Goal: Transaction & Acquisition: Purchase product/service

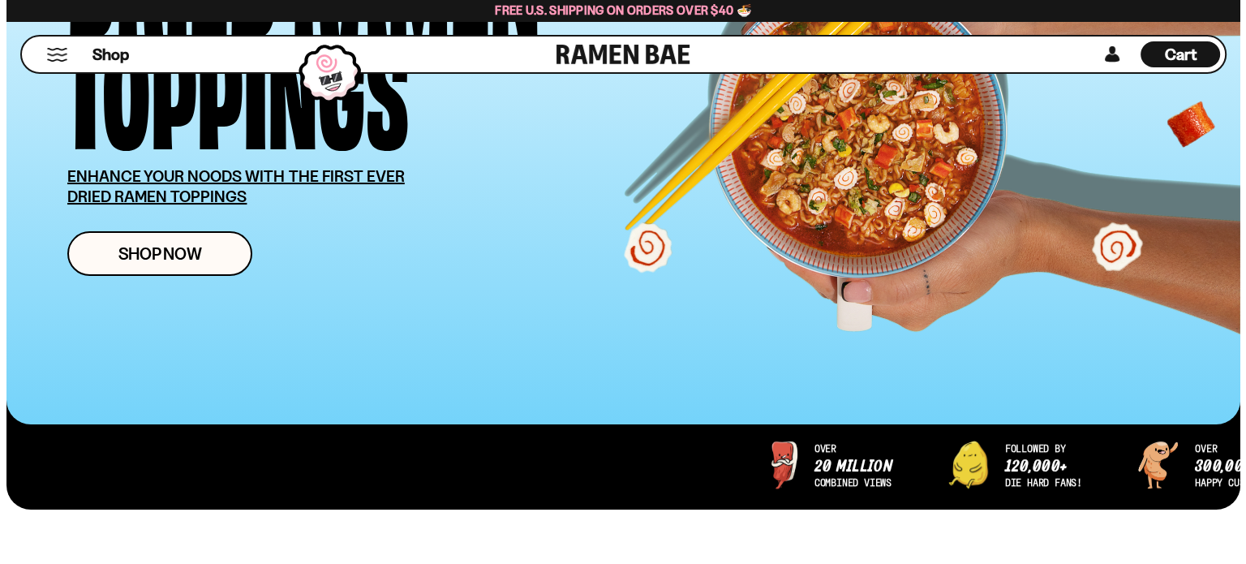
scroll to position [243, 0]
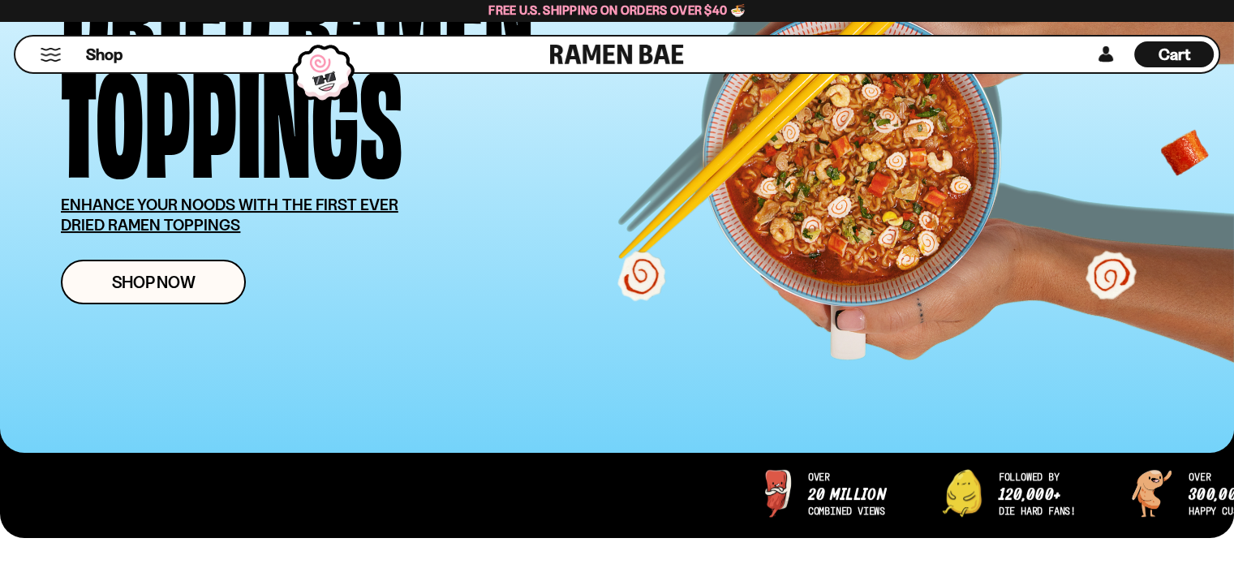
click at [57, 62] on button "Mobile Menu Trigger" at bounding box center [51, 55] width 22 height 14
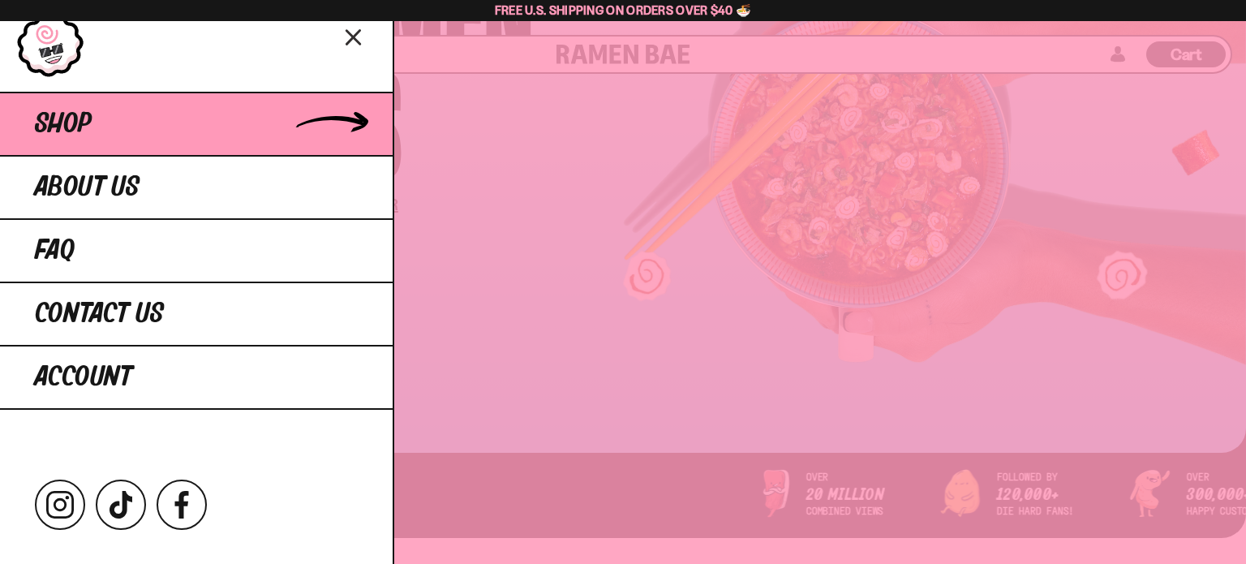
click at [87, 139] on span "Shop" at bounding box center [63, 123] width 57 height 29
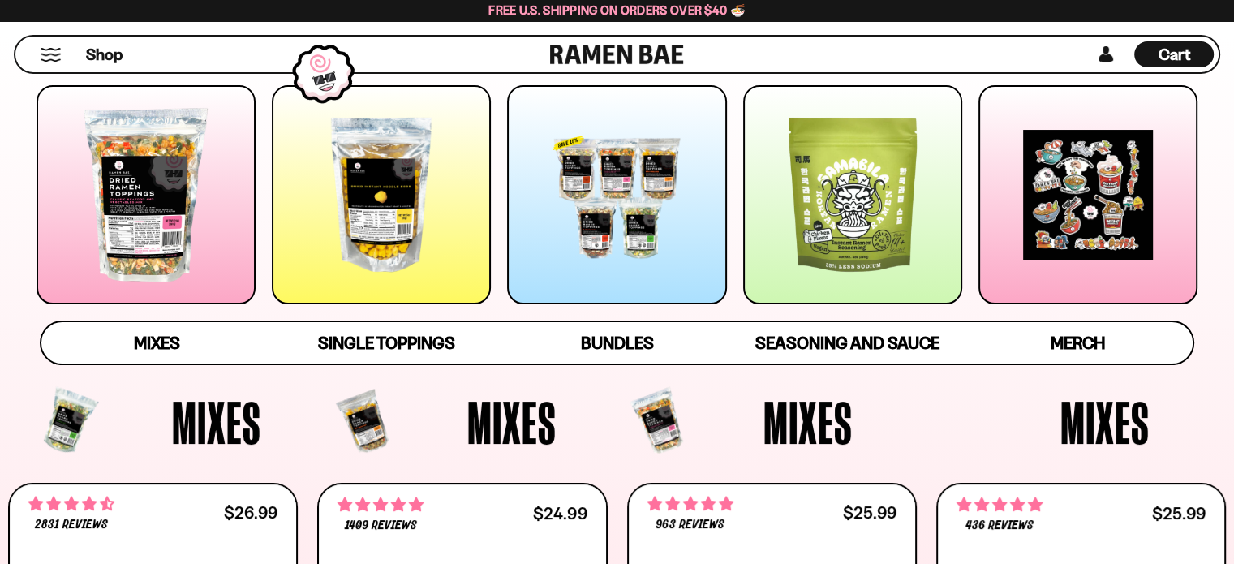
scroll to position [243, 0]
click at [160, 232] on div at bounding box center [145, 194] width 219 height 219
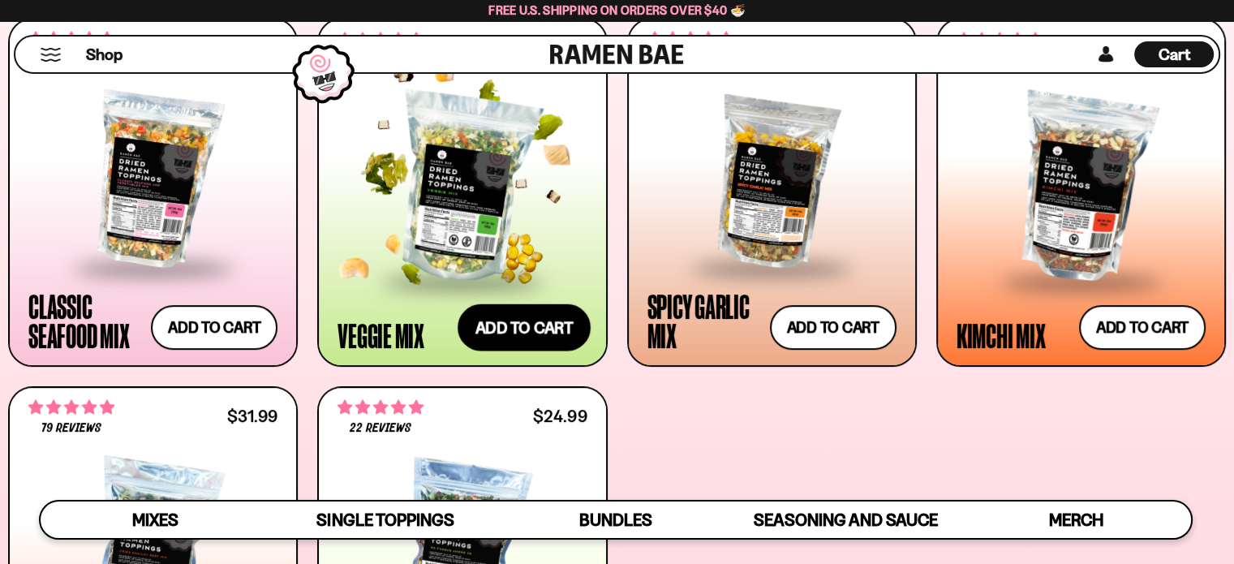
scroll to position [701, 0]
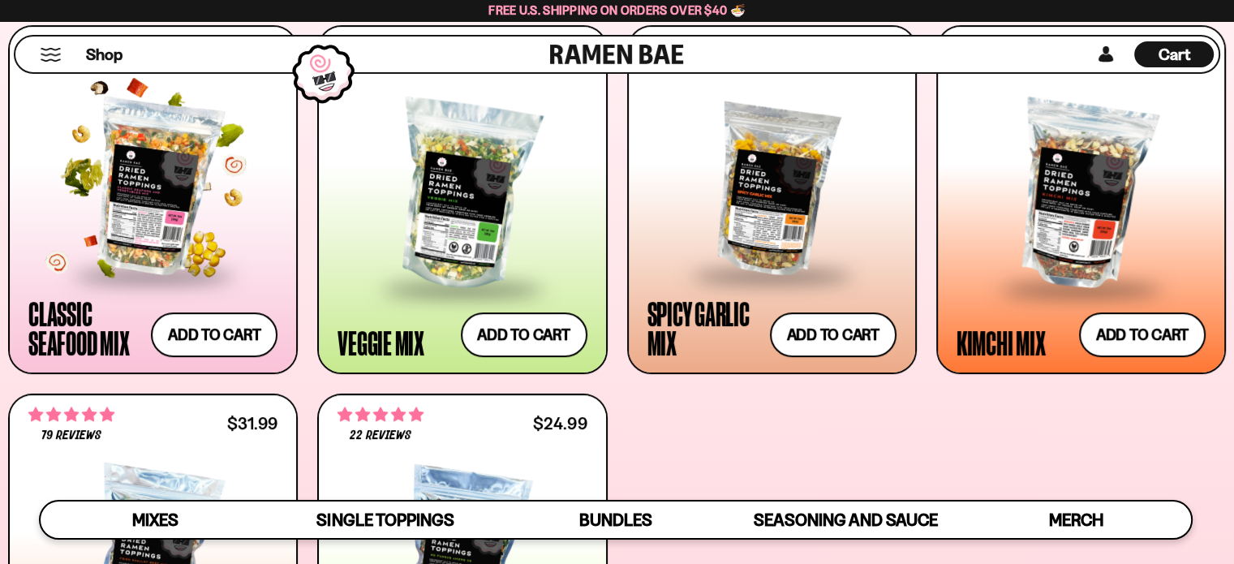
click at [157, 236] on div at bounding box center [152, 187] width 249 height 172
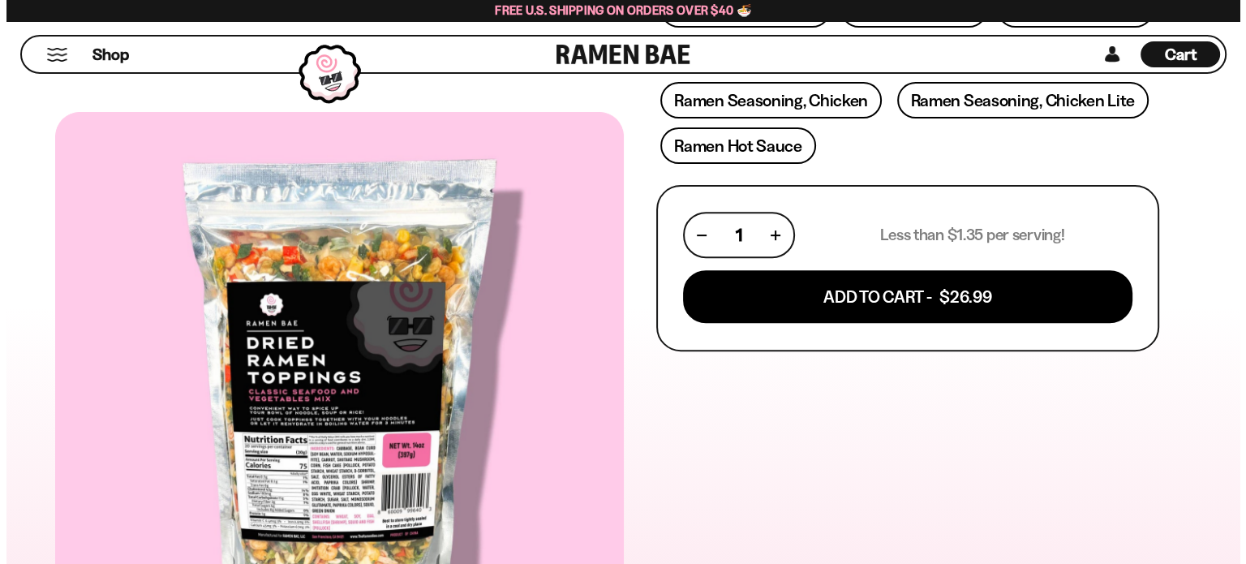
scroll to position [649, 0]
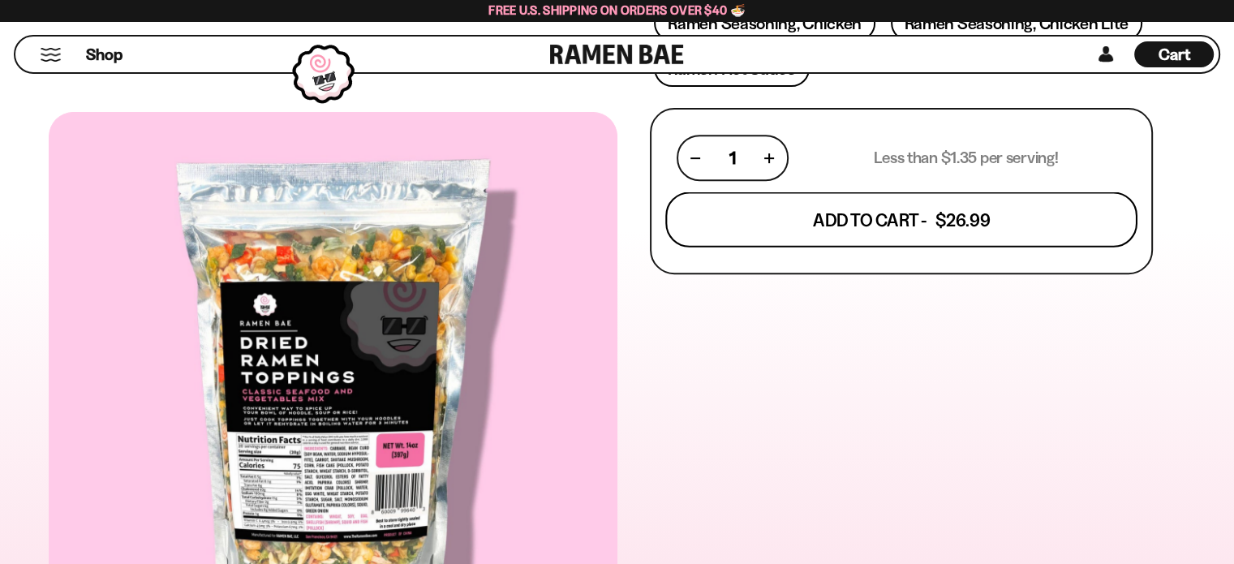
click at [954, 247] on button "Add To Cart - $26.99" at bounding box center [901, 219] width 472 height 55
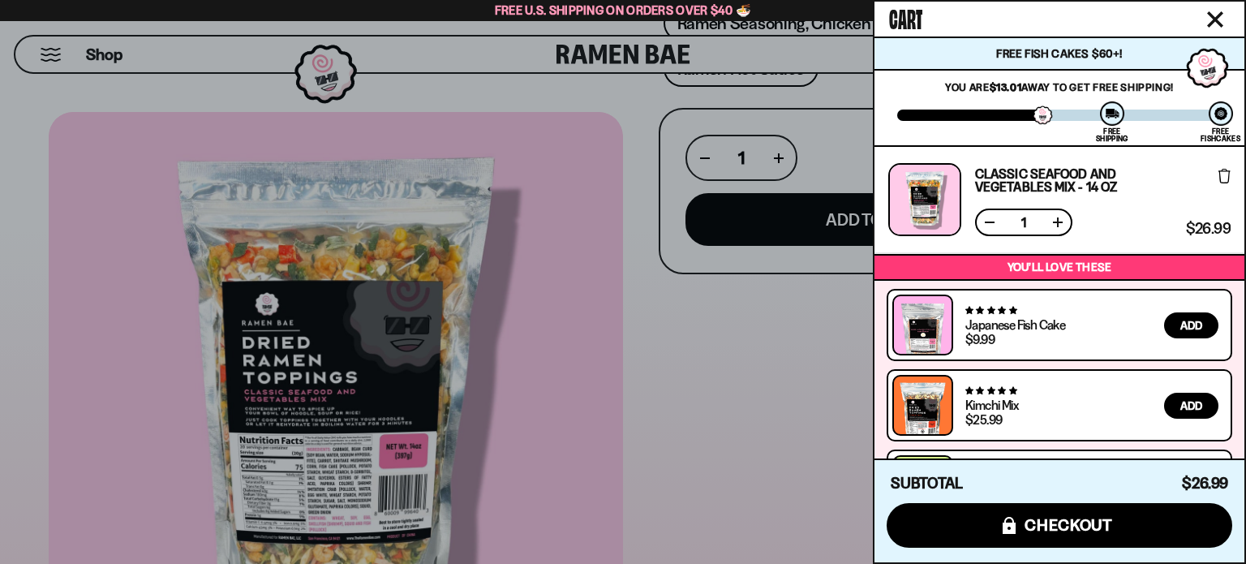
click at [12, 261] on div at bounding box center [623, 282] width 1246 height 564
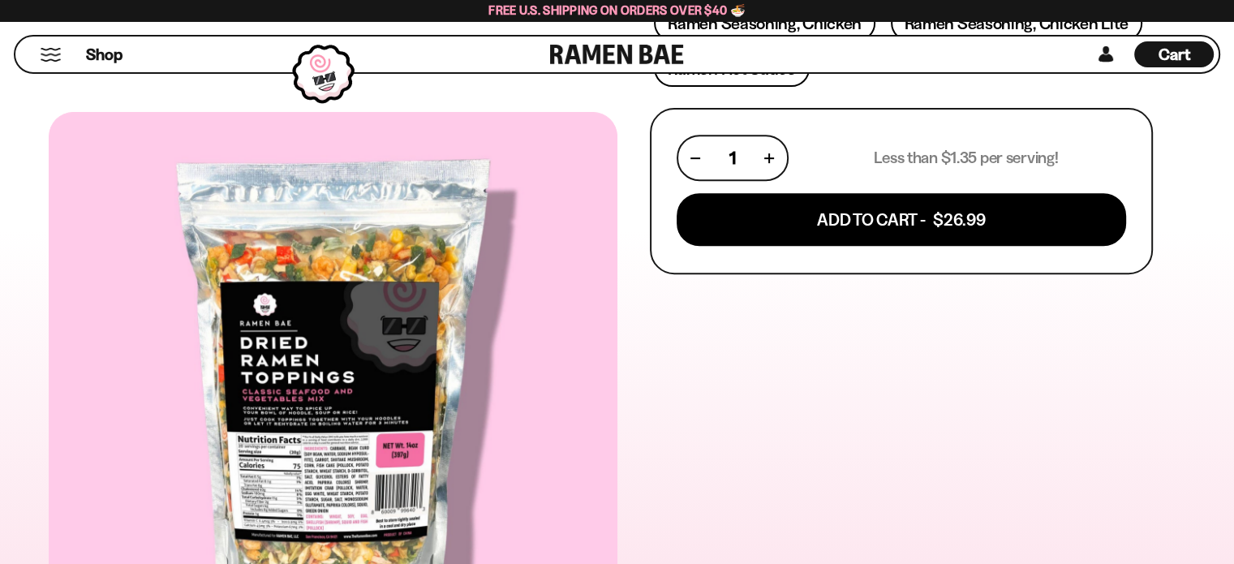
click at [55, 62] on button "Mobile Menu Trigger" at bounding box center [51, 55] width 22 height 14
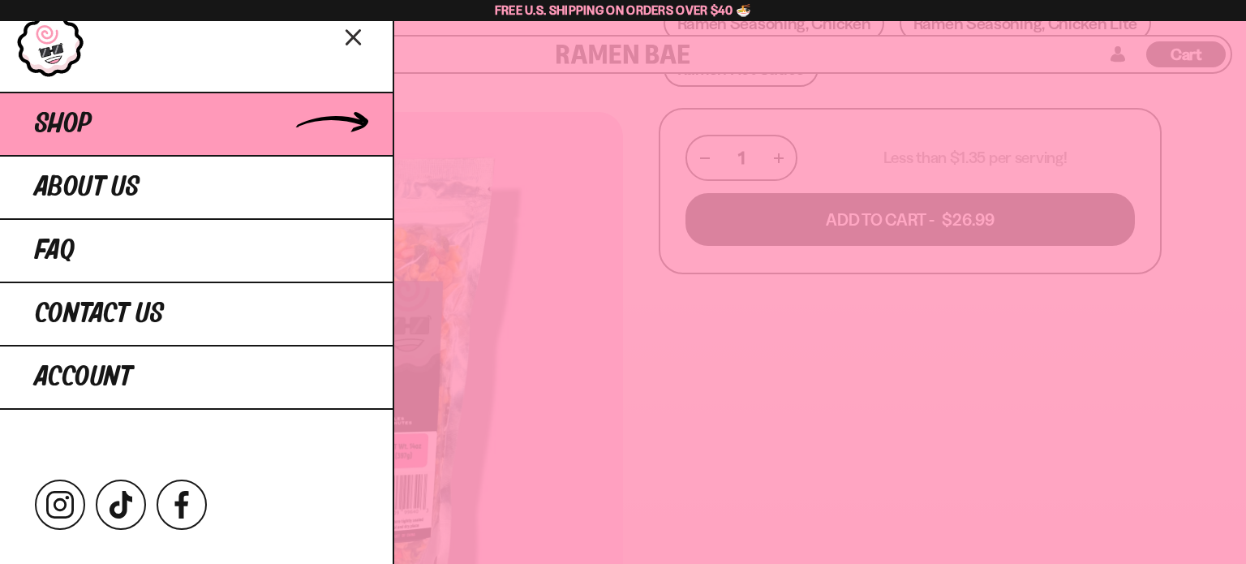
click at [333, 155] on link "Shop" at bounding box center [196, 123] width 393 height 63
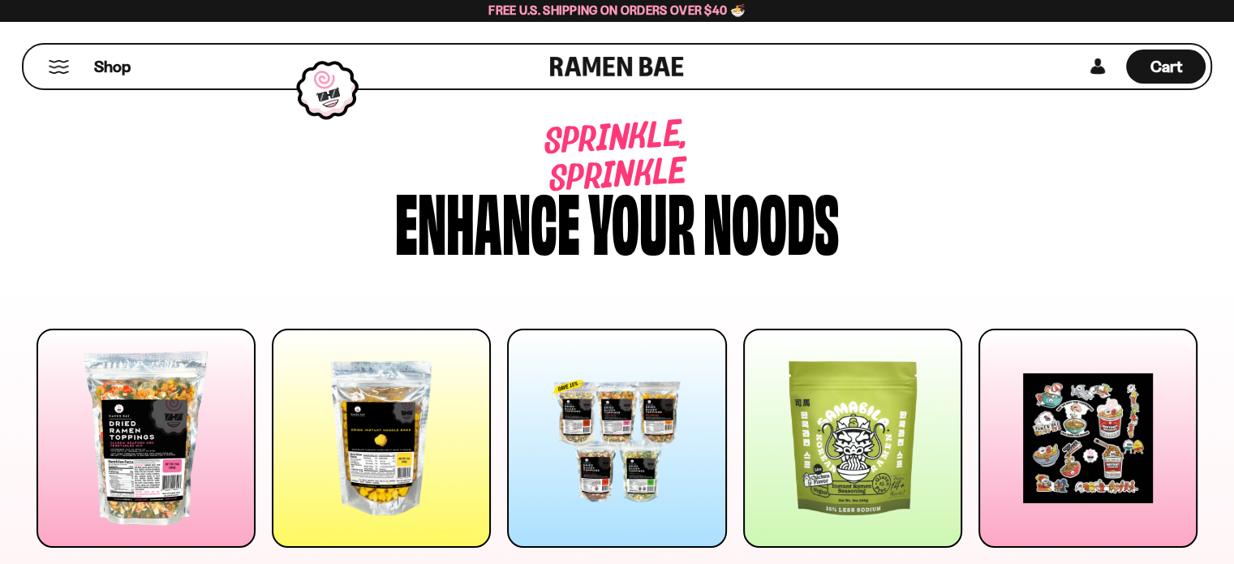
click at [840, 454] on div at bounding box center [852, 437] width 219 height 219
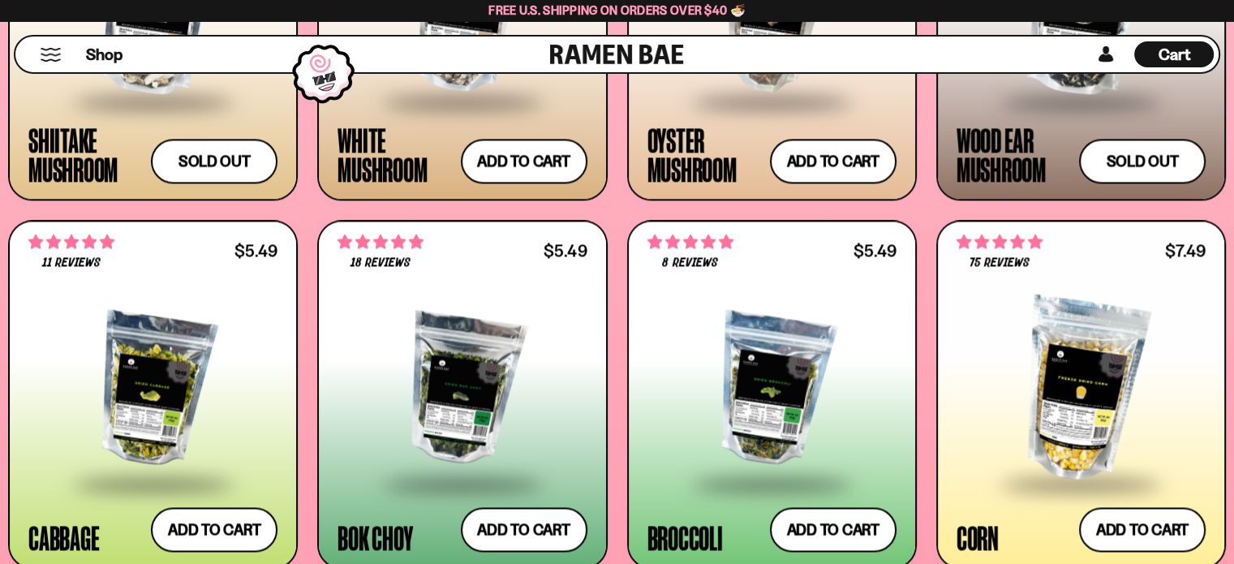
scroll to position [4159, 0]
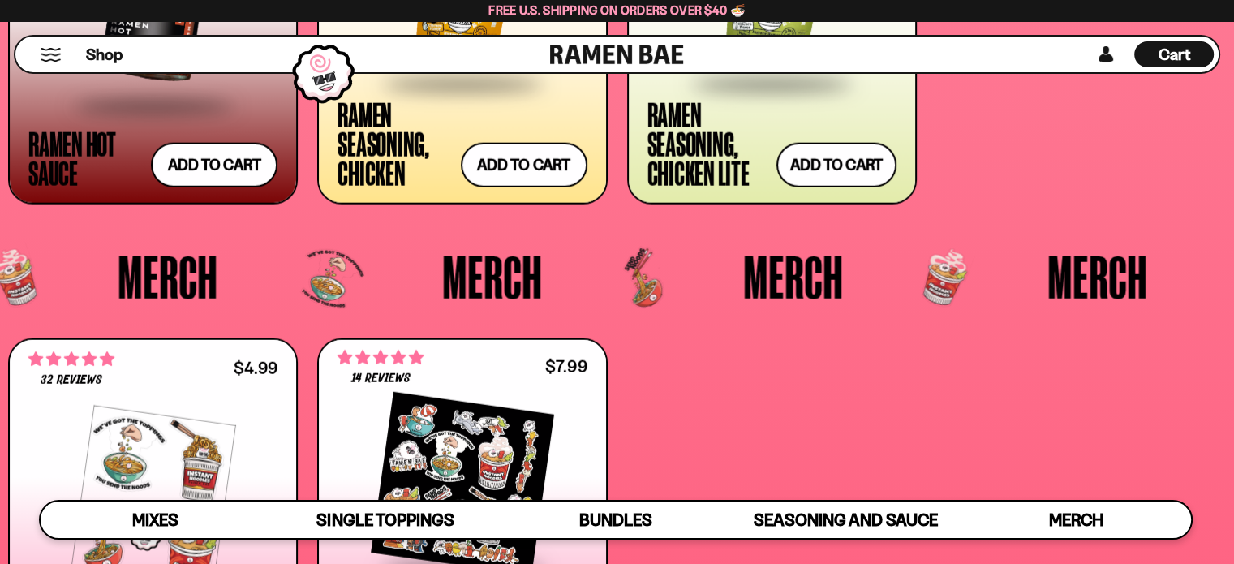
click at [522, 82] on div at bounding box center [461, 1] width 249 height 162
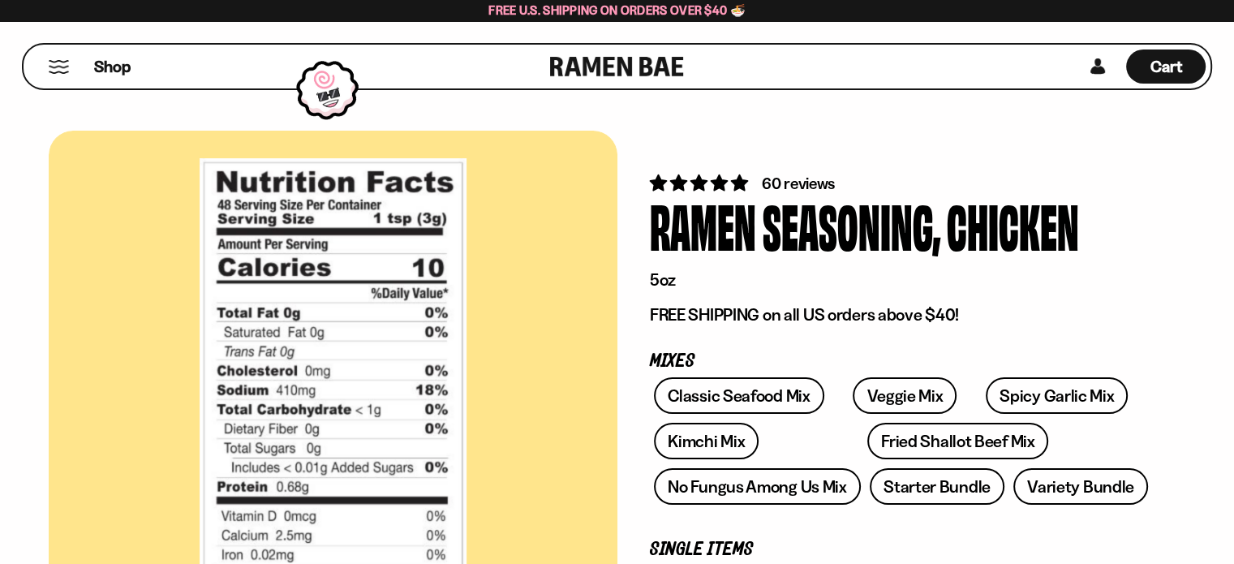
click at [661, 70] on link at bounding box center [617, 67] width 134 height 44
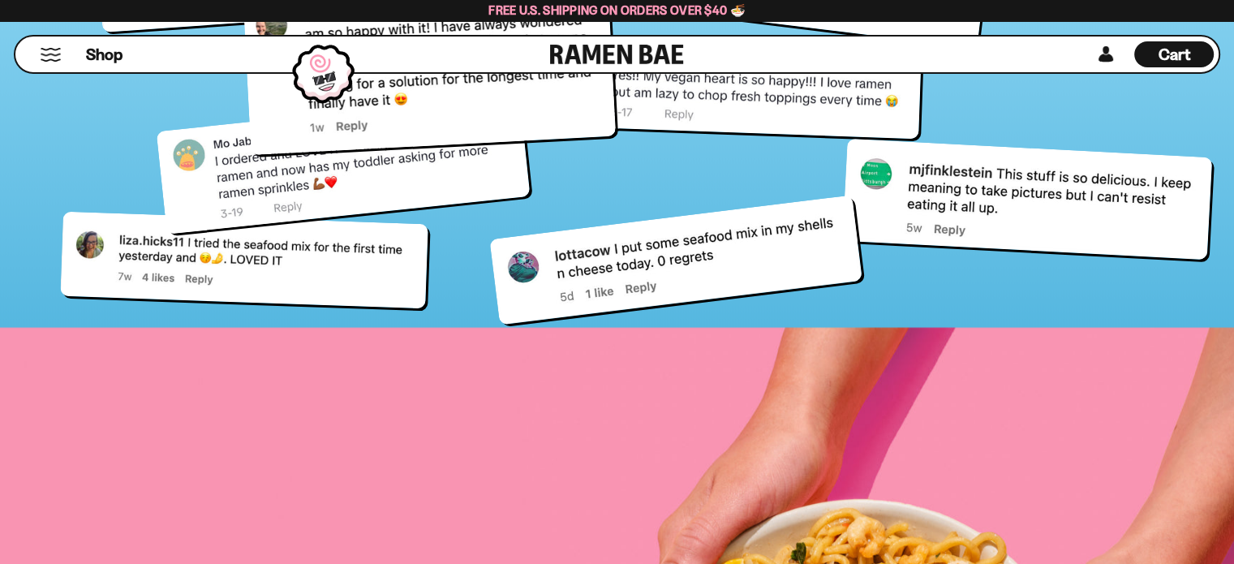
scroll to position [11189, 0]
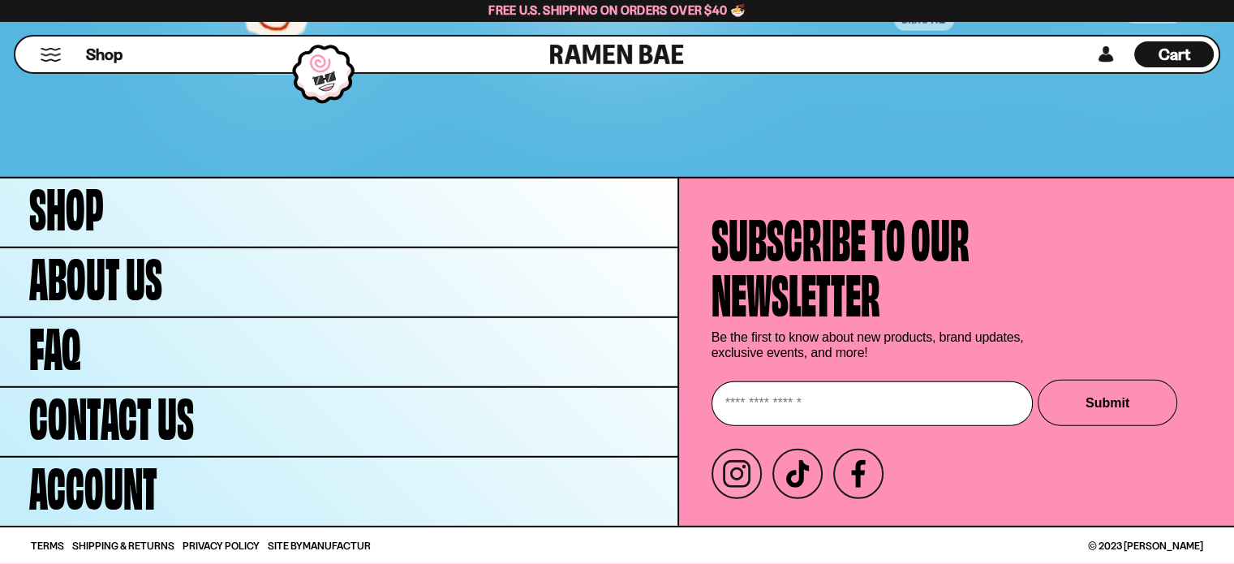
click at [750, 465] on icon at bounding box center [737, 474] width 28 height 28
click at [1093, 58] on link at bounding box center [1105, 54] width 24 height 26
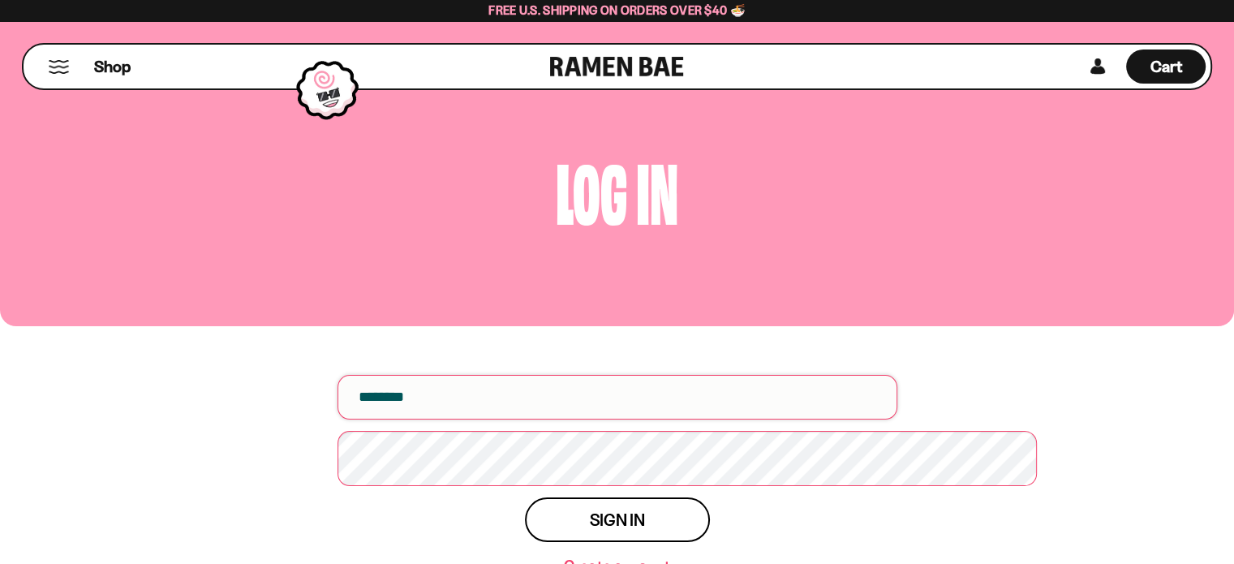
click at [389, 419] on input "email" at bounding box center [617, 397] width 560 height 45
type input "**********"
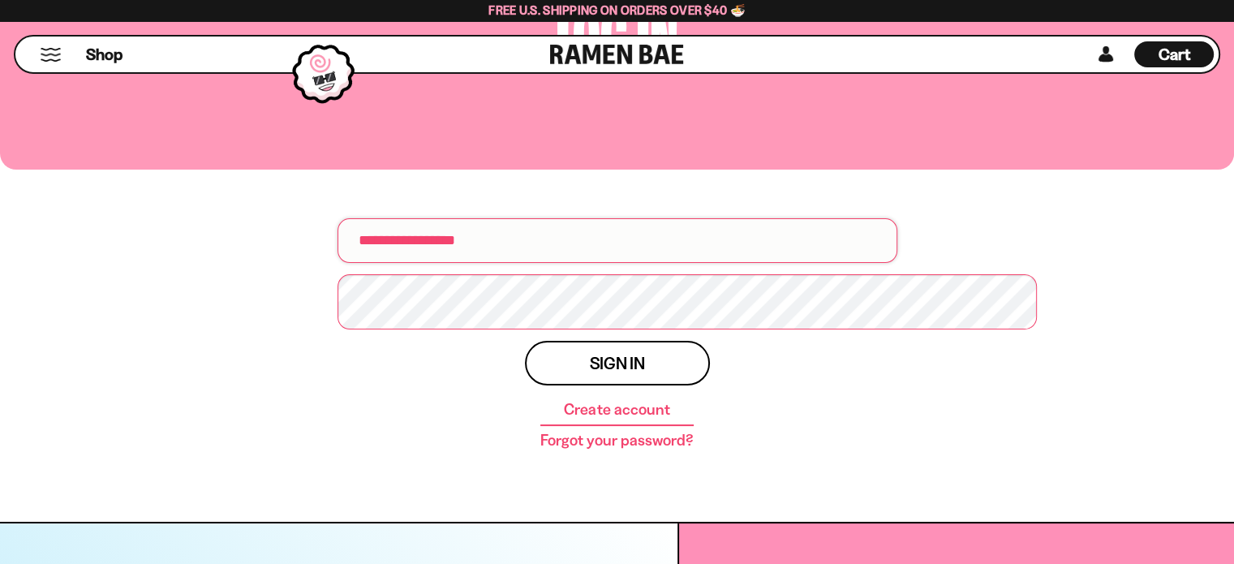
scroll to position [162, 0]
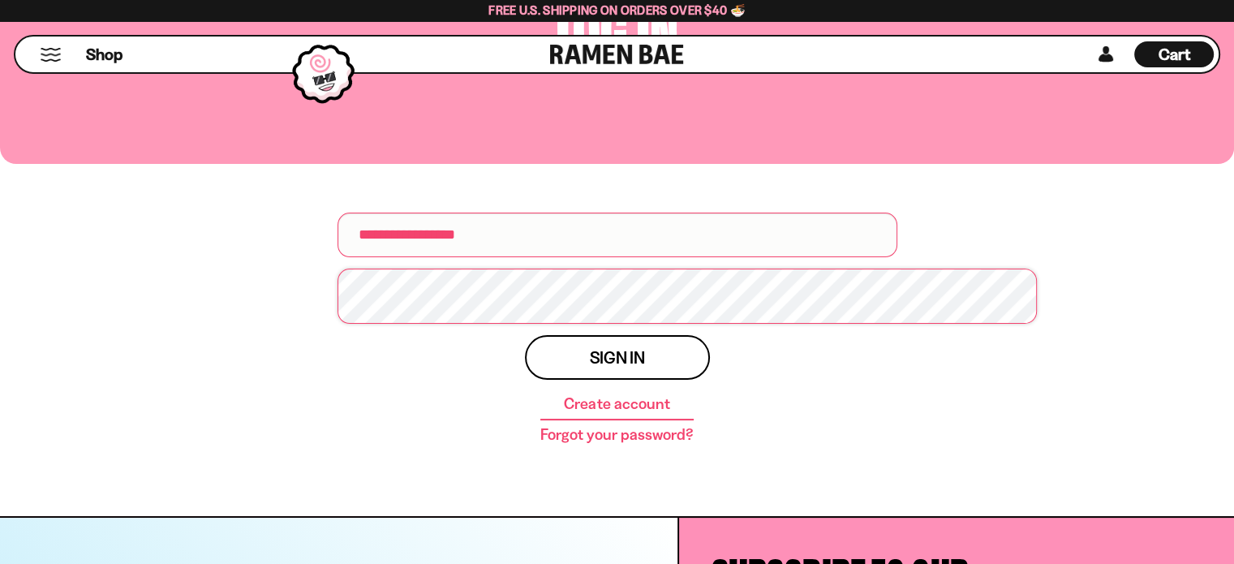
click at [525, 335] on button "Sign in" at bounding box center [617, 357] width 185 height 45
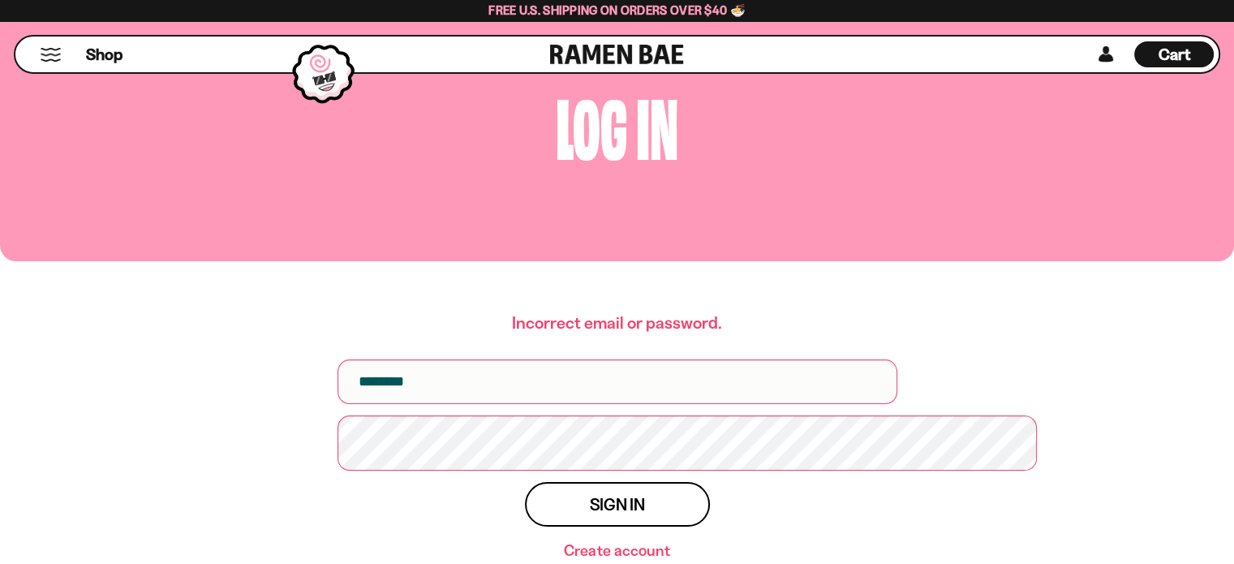
scroll to position [243, 0]
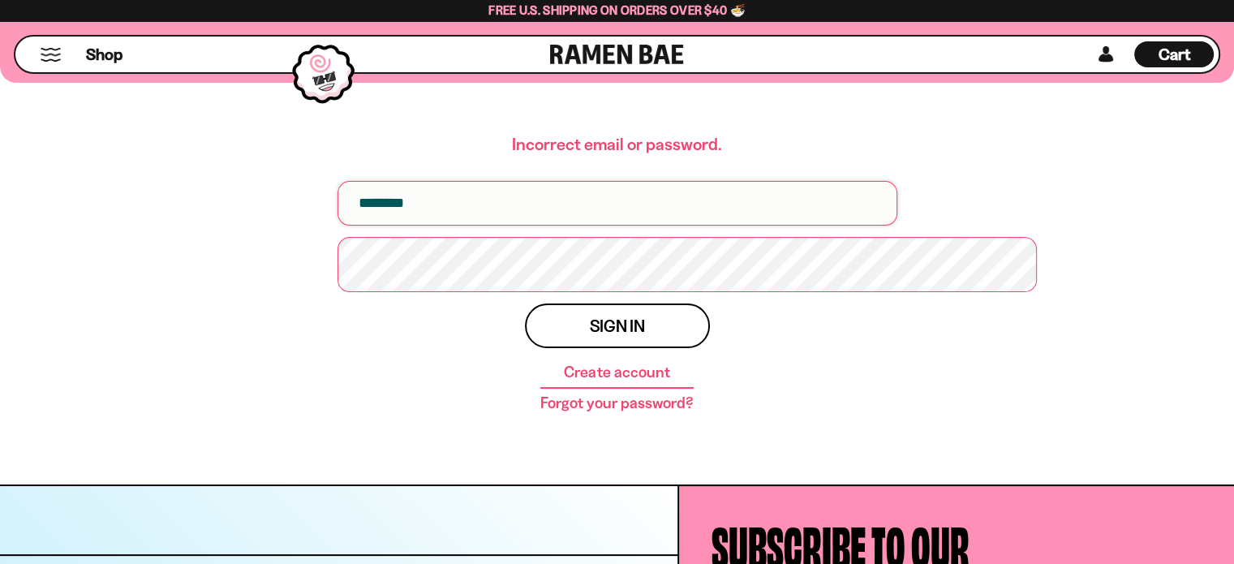
click at [412, 225] on input "email" at bounding box center [617, 203] width 560 height 45
type input "**********"
click at [525, 303] on button "Sign in" at bounding box center [617, 325] width 185 height 45
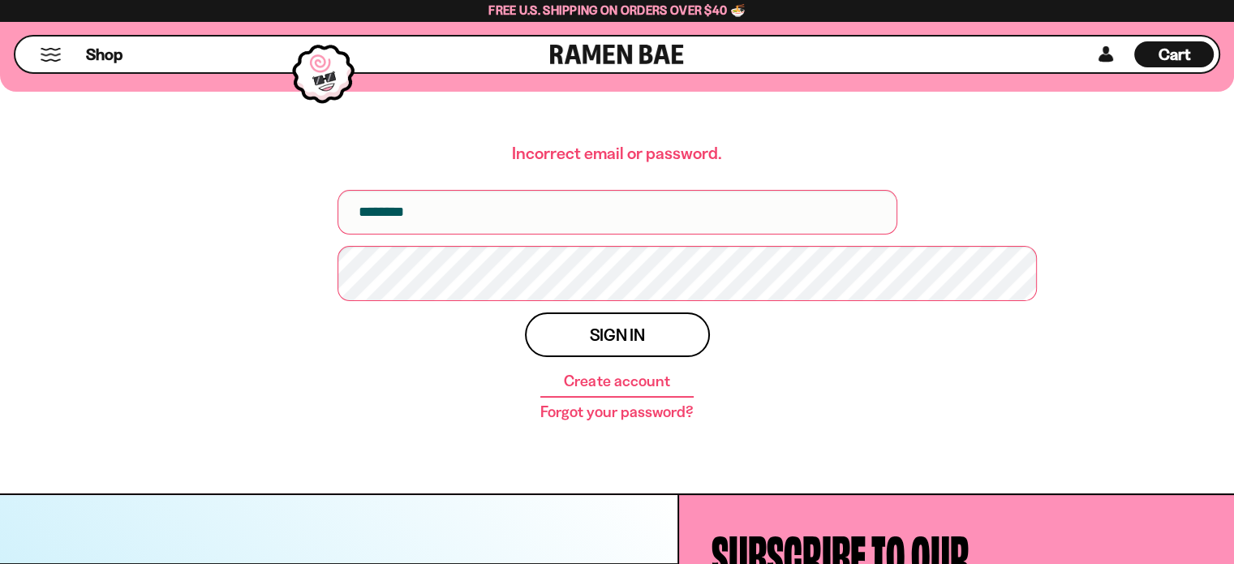
scroll to position [243, 0]
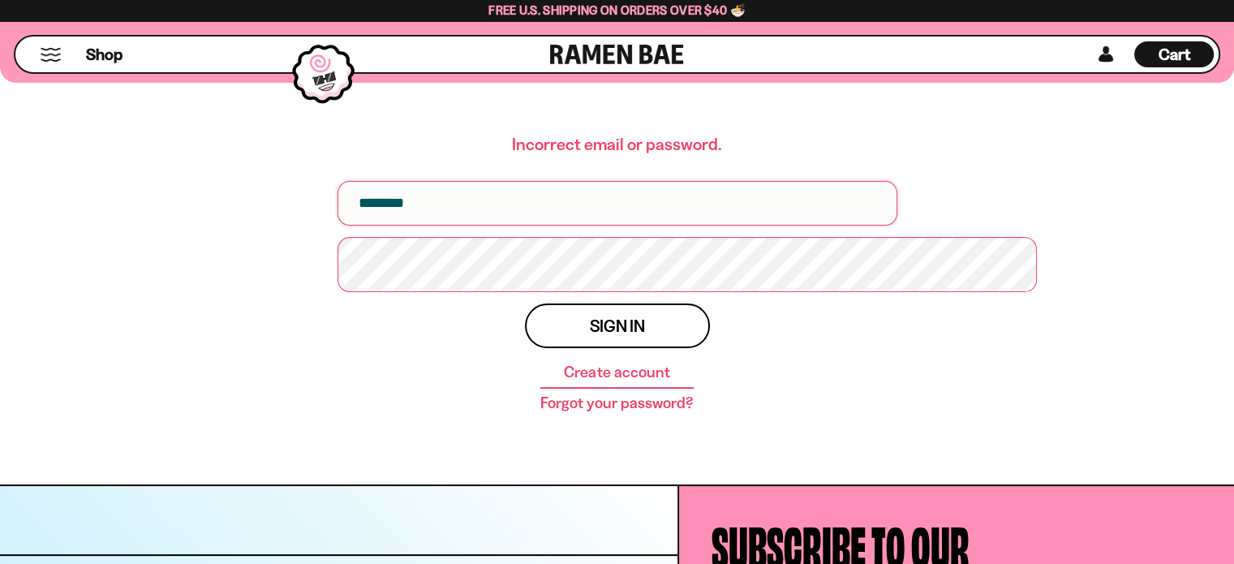
click at [420, 225] on input "email" at bounding box center [617, 203] width 560 height 45
type input "**********"
click at [525, 303] on button "Sign in" at bounding box center [617, 325] width 185 height 45
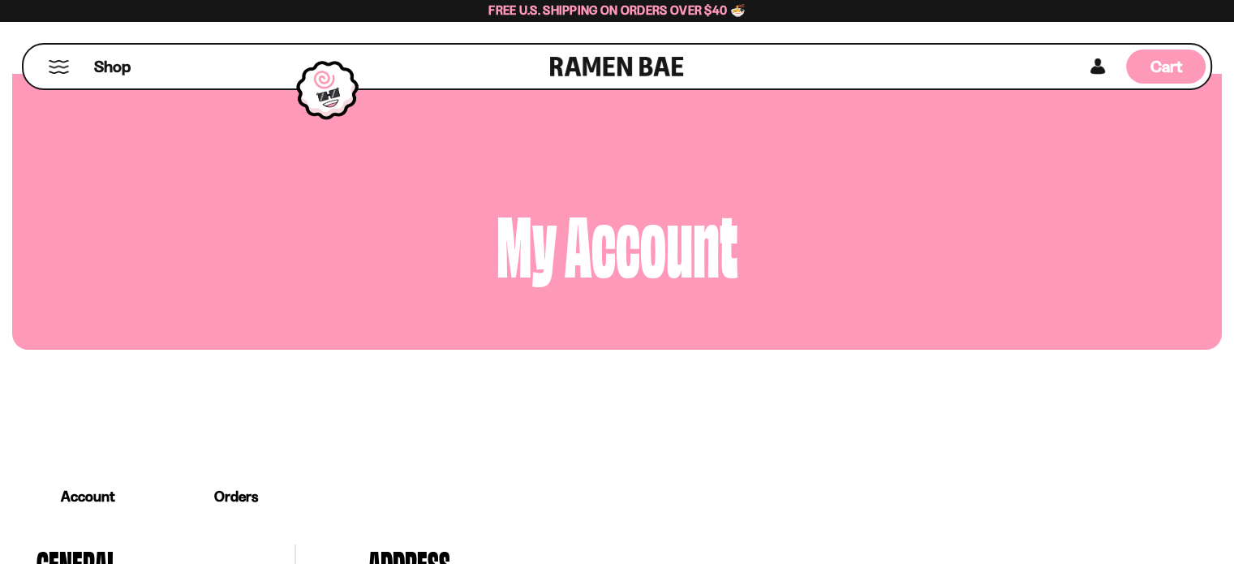
type input "**********"
click at [1168, 78] on div "Cart D0381C2F-513E-4F90-8A41-6F0A75DCBAAA" at bounding box center [1166, 67] width 32 height 22
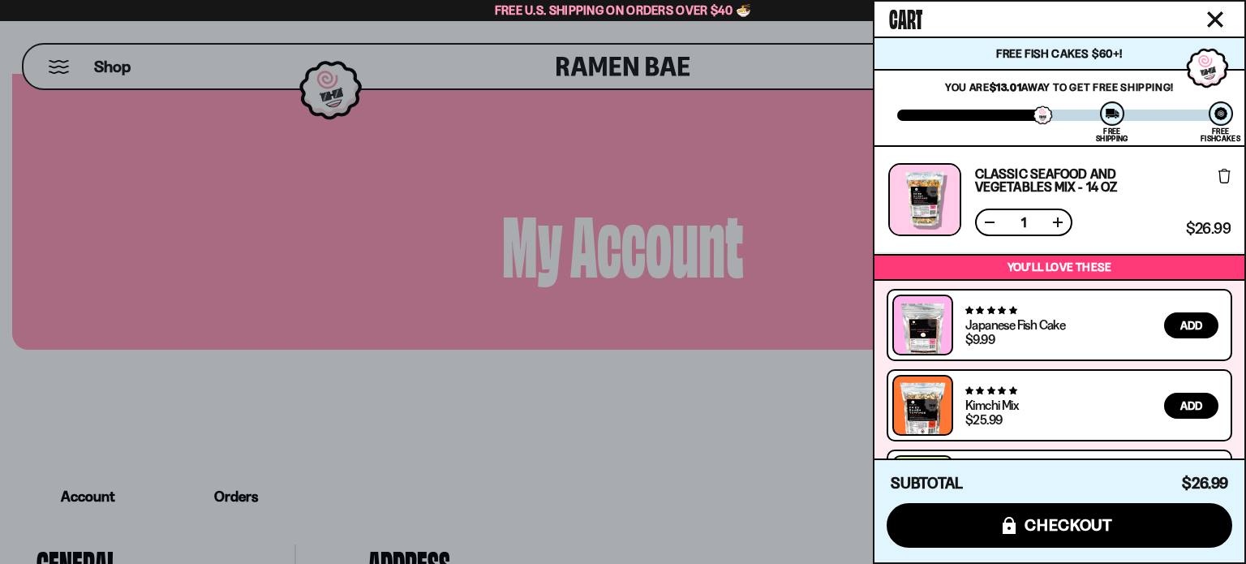
scroll to position [145, 0]
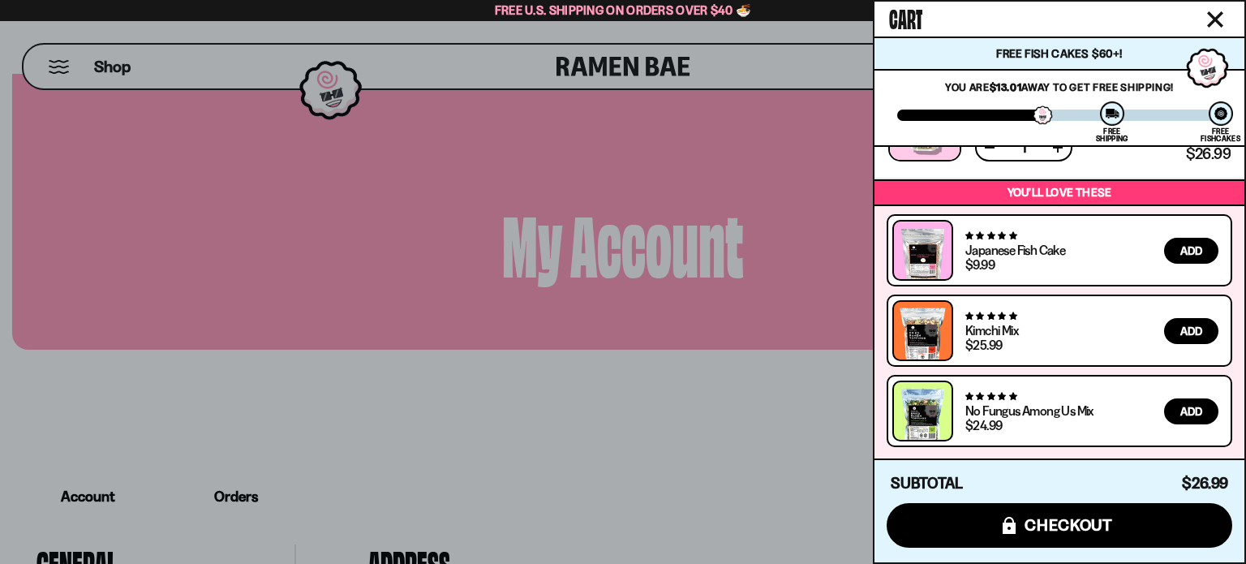
click at [10, 440] on div at bounding box center [623, 282] width 1246 height 564
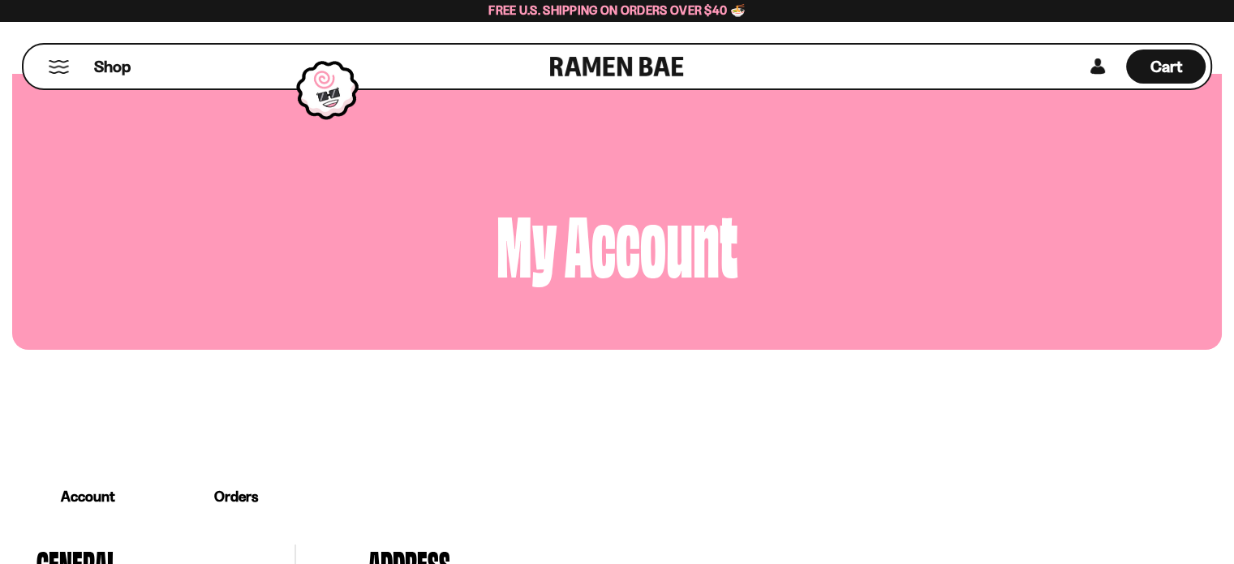
click at [62, 66] on button "Mobile Menu Trigger" at bounding box center [59, 67] width 22 height 14
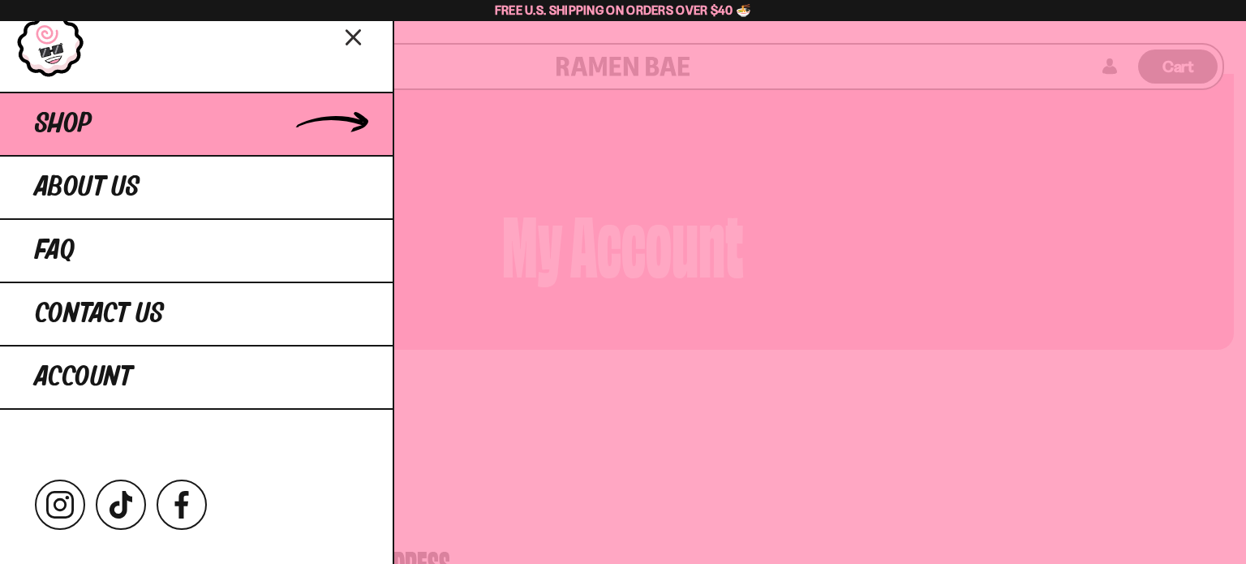
click at [92, 139] on span "Shop" at bounding box center [63, 123] width 57 height 29
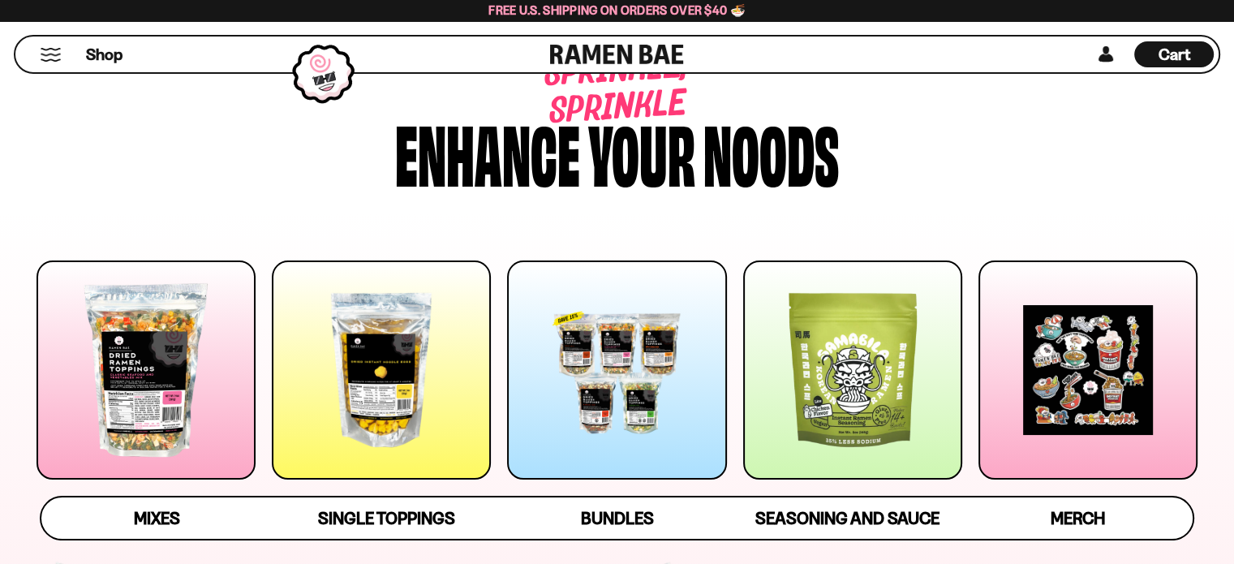
scroll to position [324, 0]
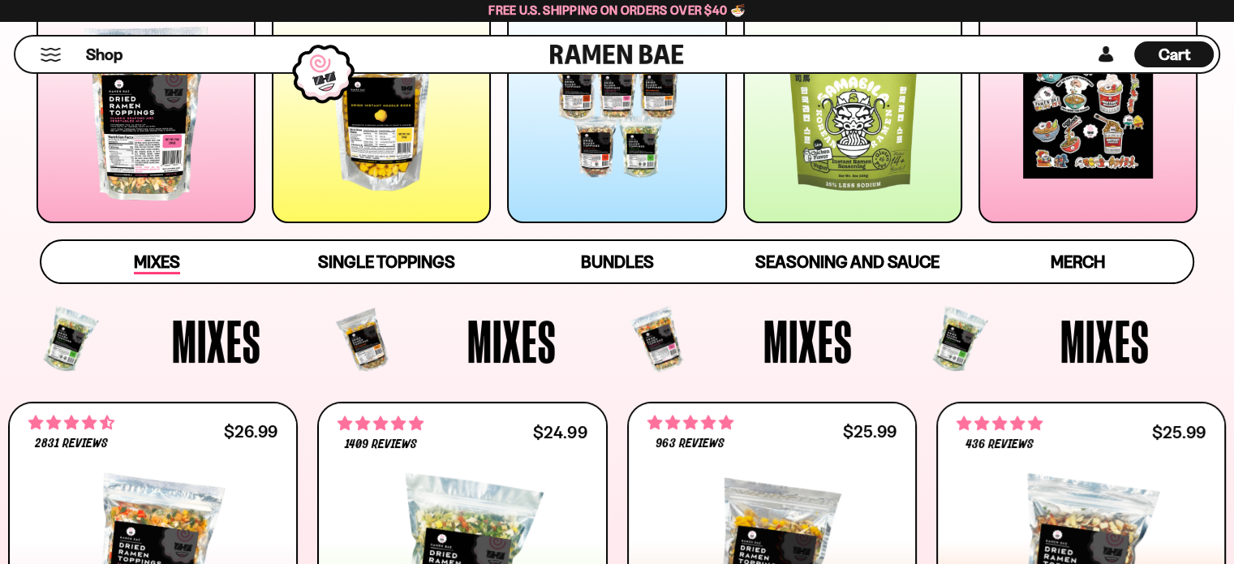
type input "**********"
click at [173, 274] on span "Mixes" at bounding box center [157, 262] width 46 height 23
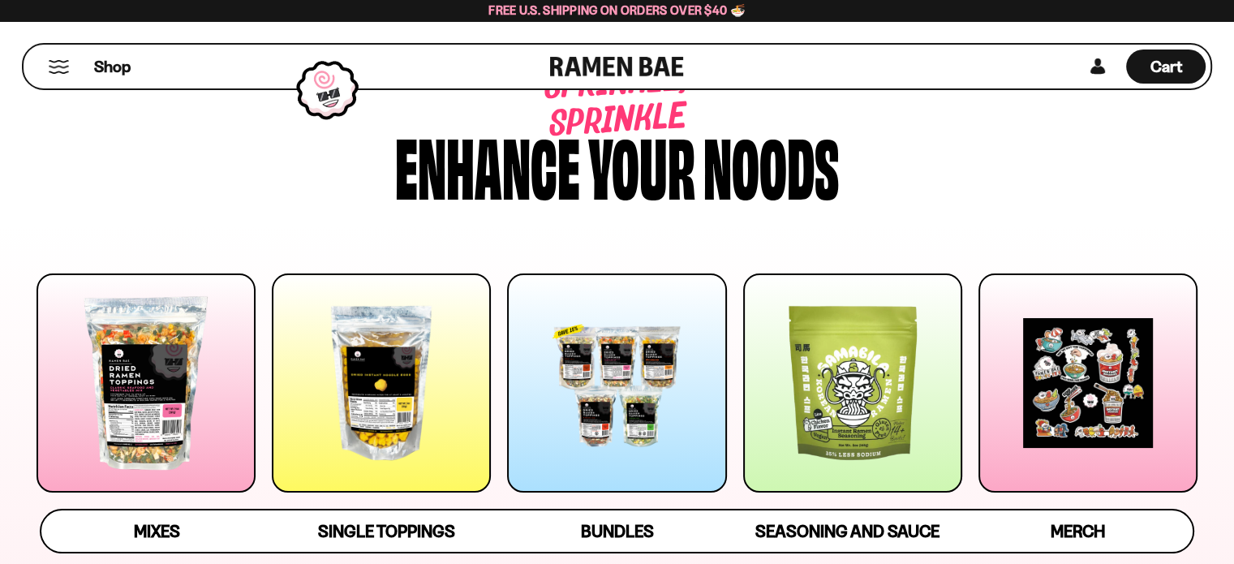
scroll to position [52, 0]
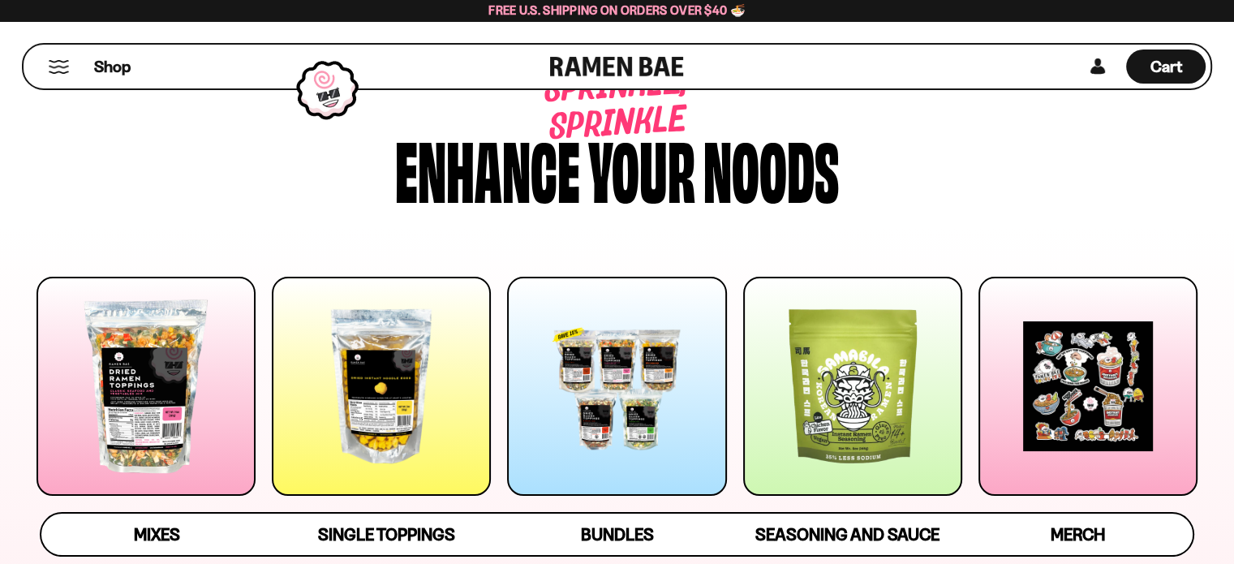
click at [873, 416] on div at bounding box center [852, 386] width 219 height 219
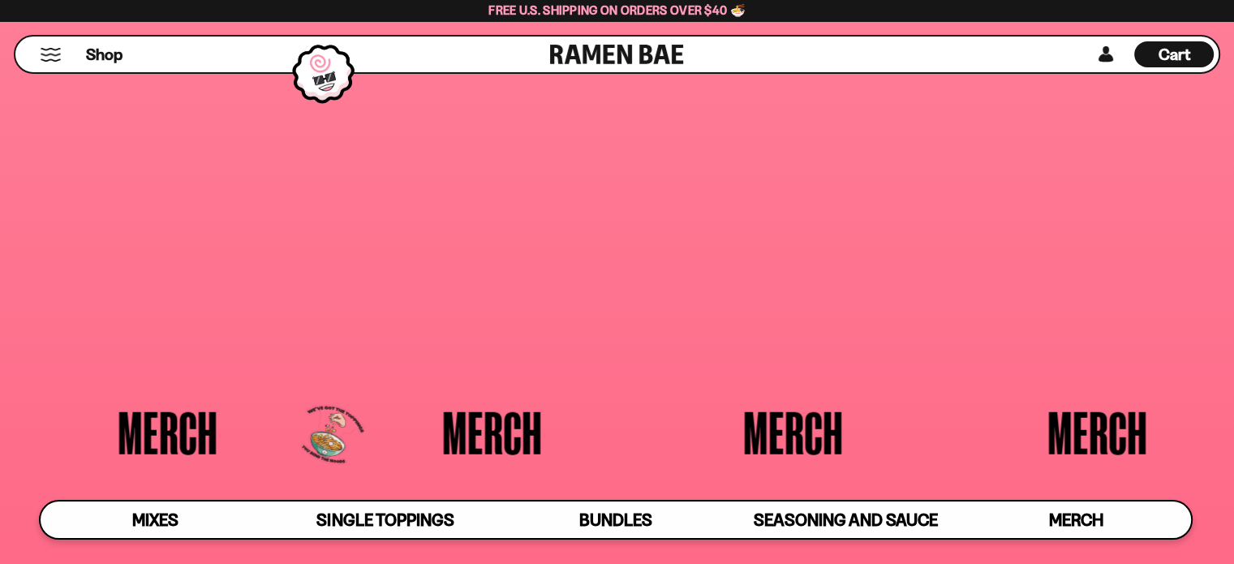
scroll to position [4159, 0]
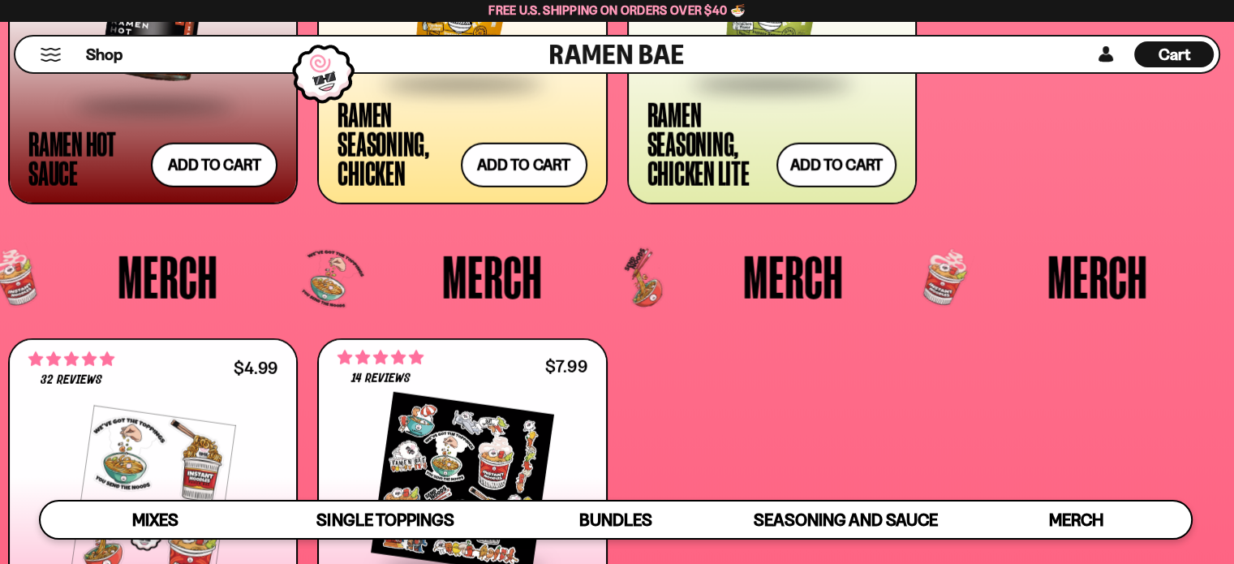
click at [441, 82] on div at bounding box center [461, 1] width 249 height 162
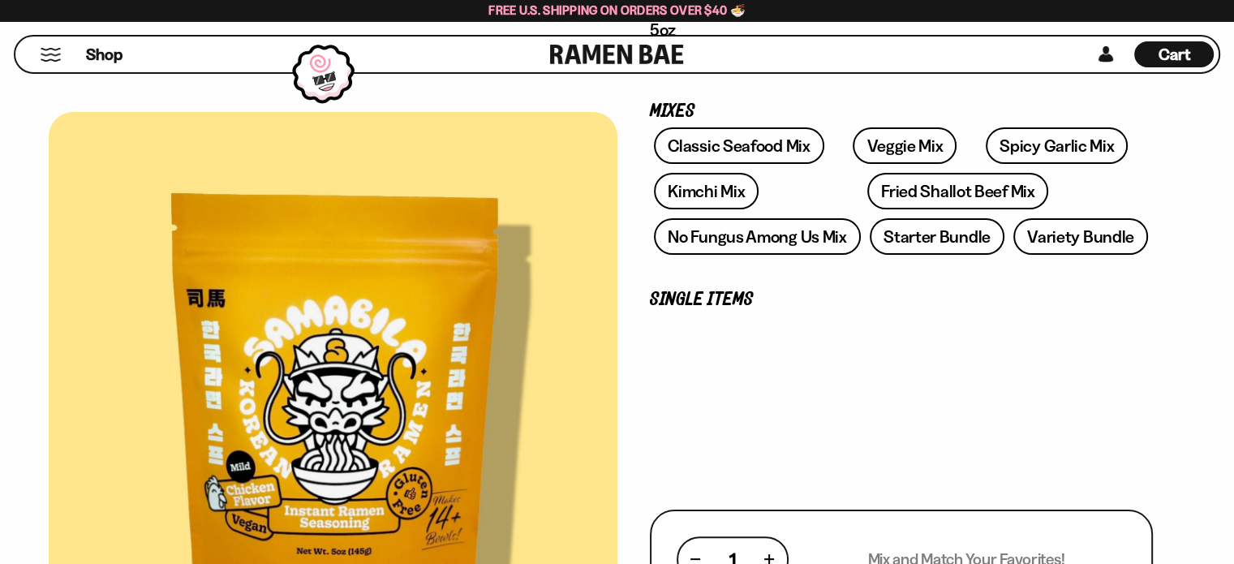
scroll to position [324, 0]
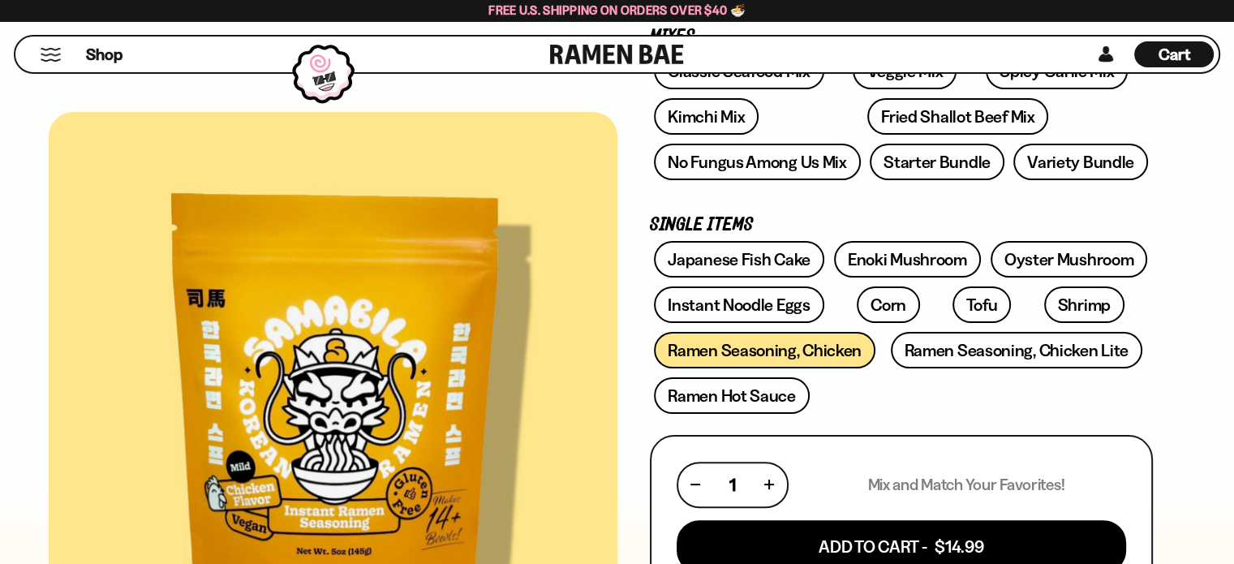
type input "**********"
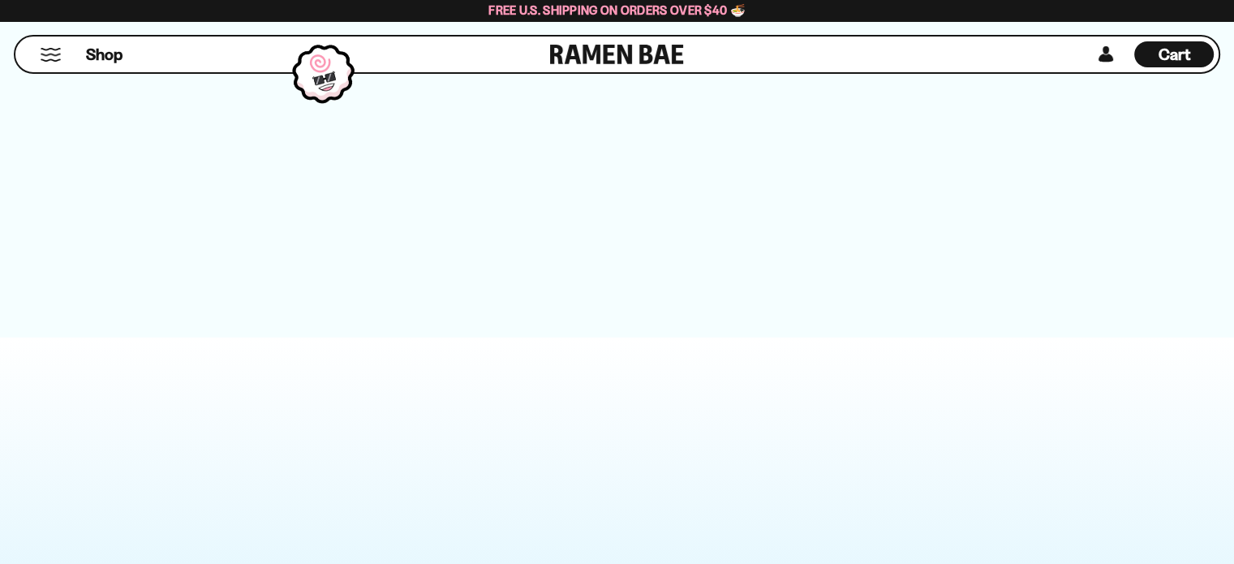
scroll to position [0, 0]
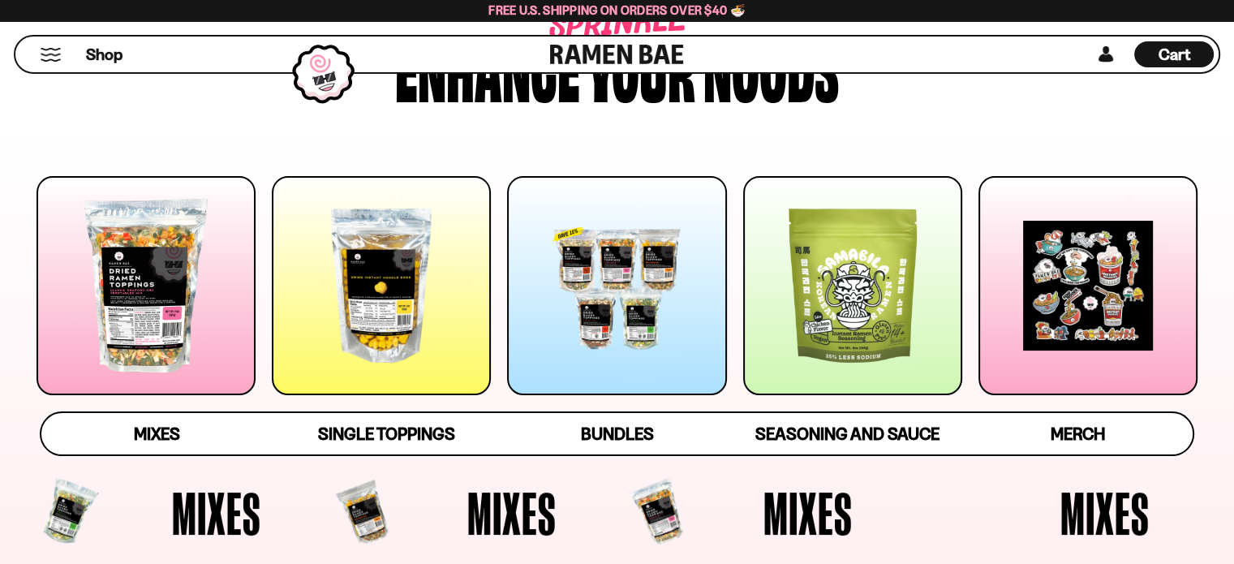
scroll to position [162, 0]
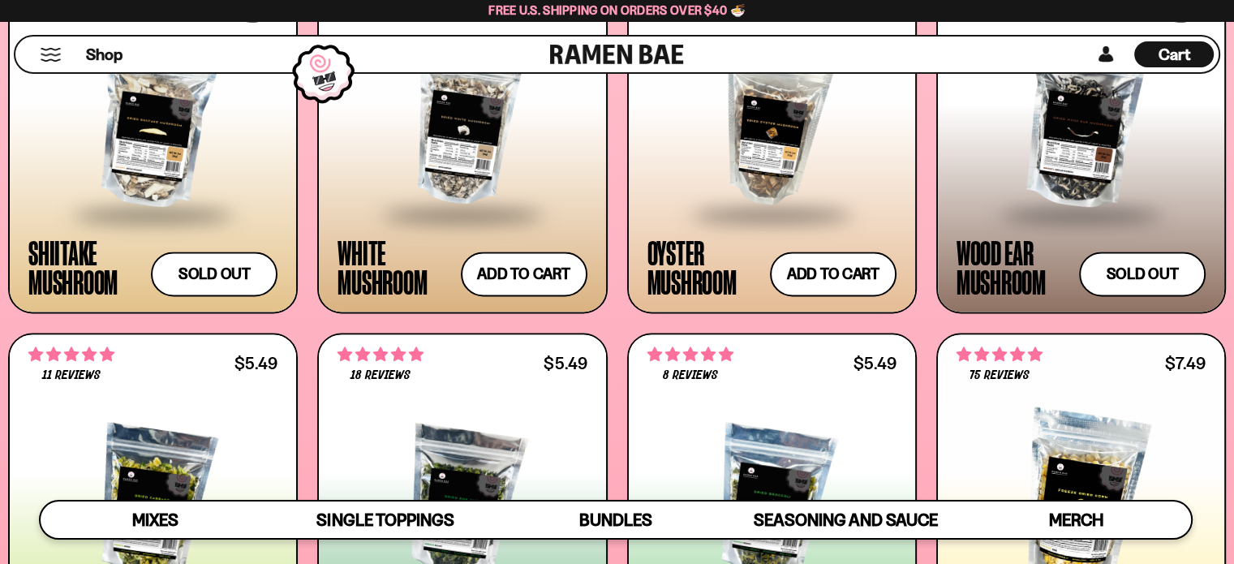
scroll to position [2125, 0]
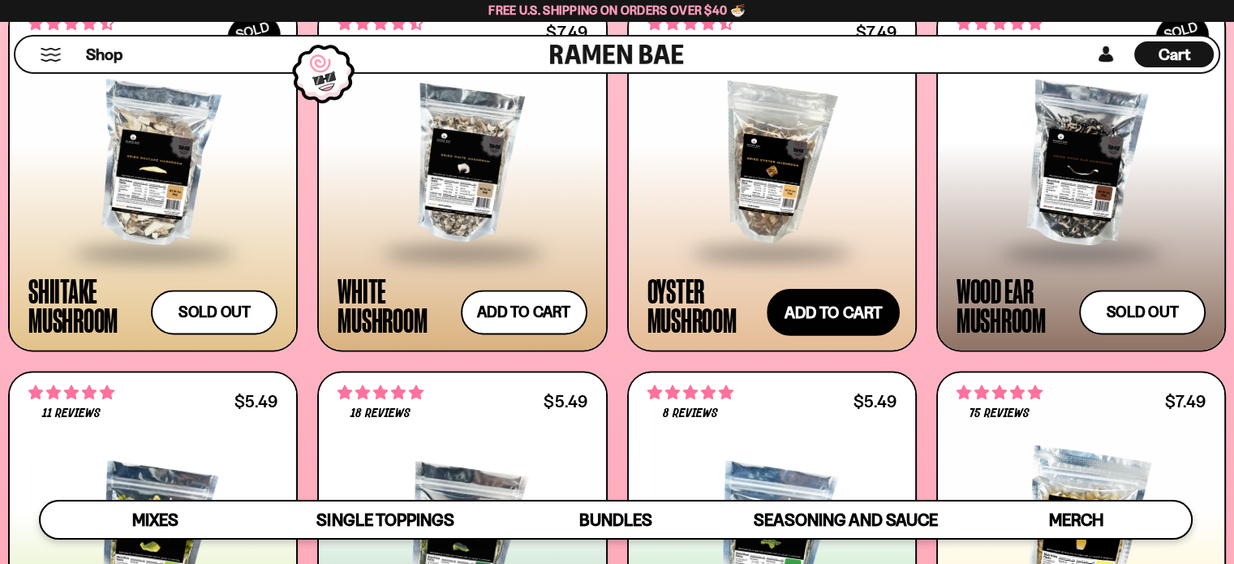
type input "**********"
click at [823, 336] on button "Add to cart Add ― Regular price $7.49 Regular price Sale price $7.49 Unit price…" at bounding box center [832, 312] width 133 height 47
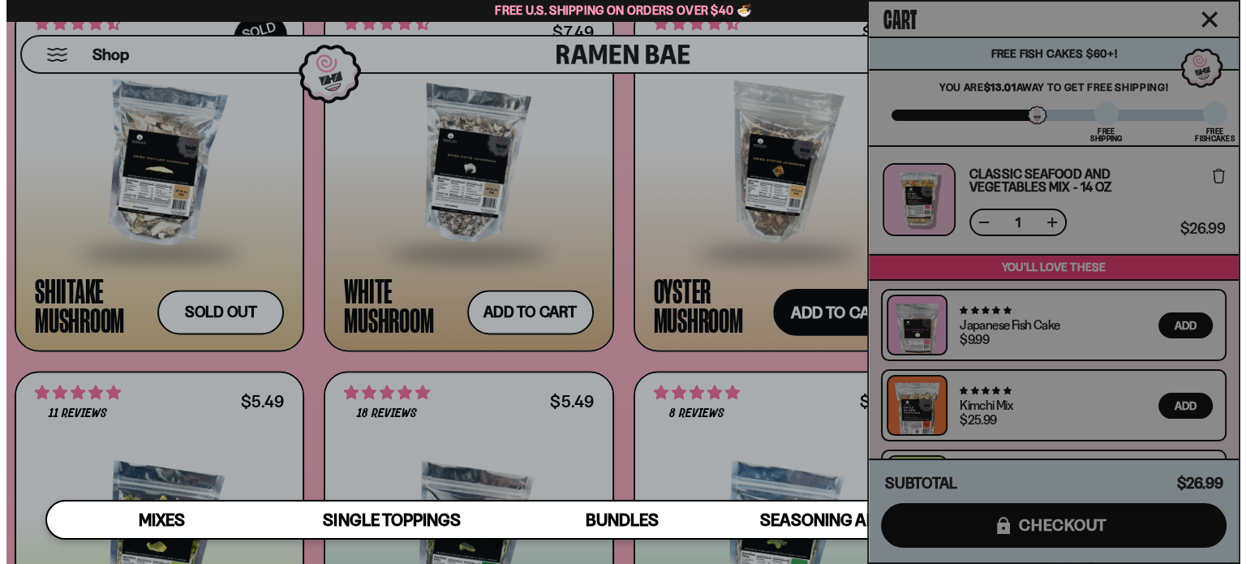
scroll to position [2138, 0]
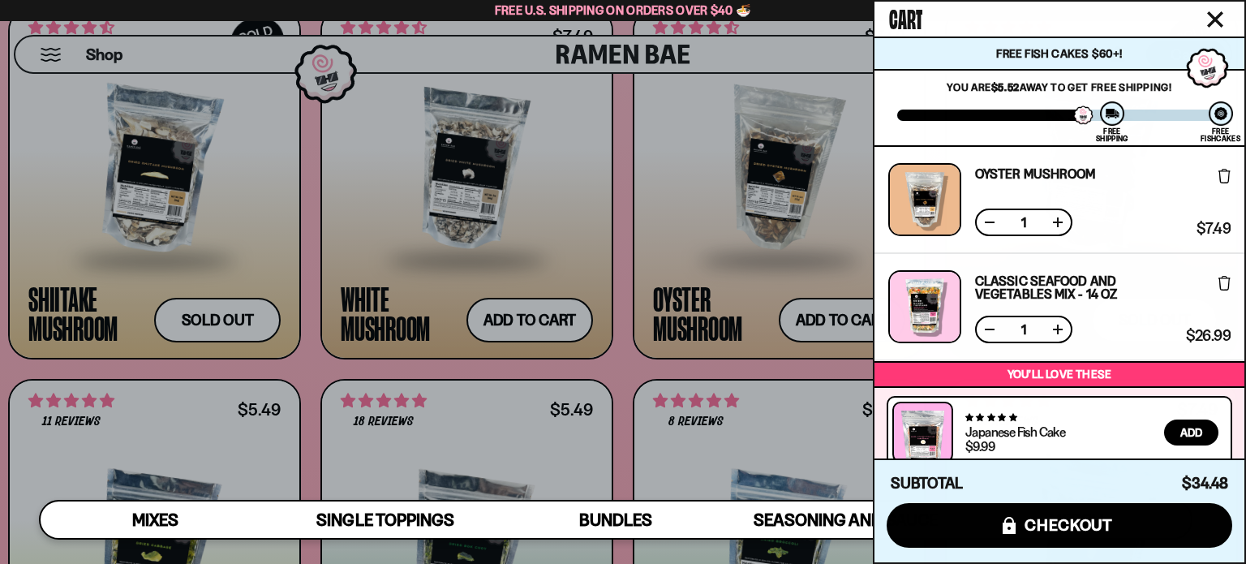
click at [1218, 183] on icon at bounding box center [1224, 176] width 12 height 15
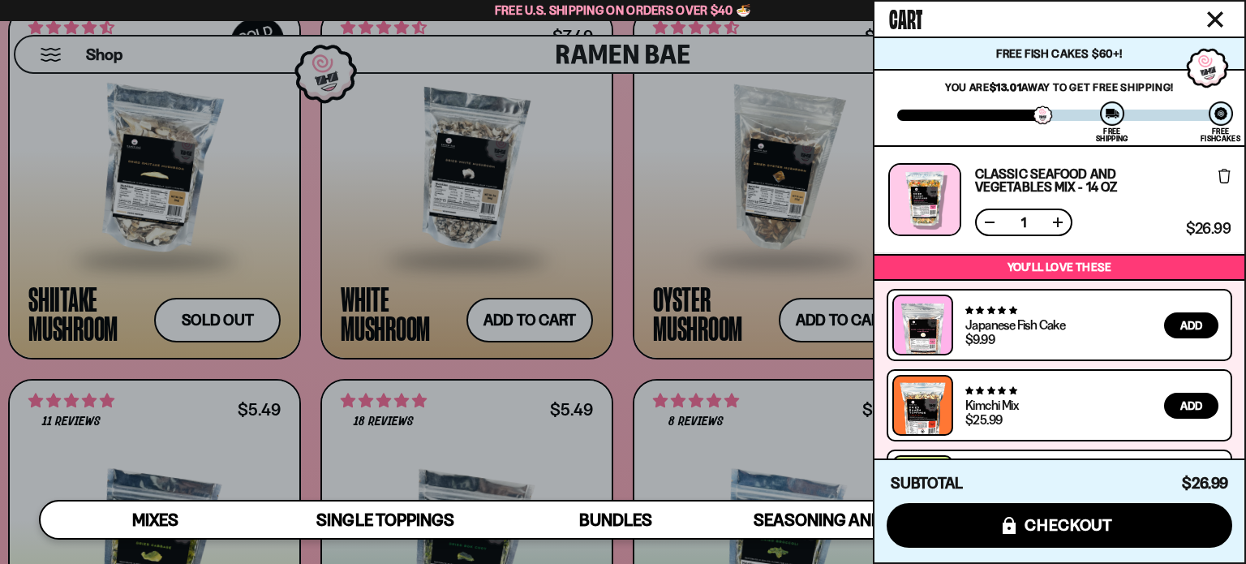
click at [617, 256] on div at bounding box center [623, 282] width 1246 height 564
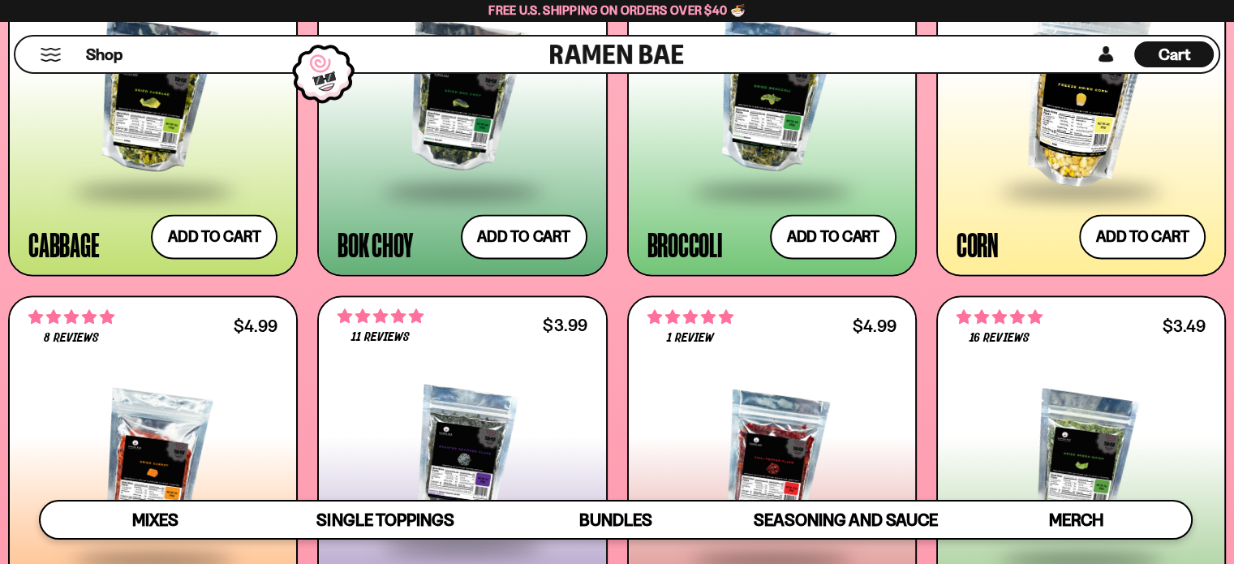
scroll to position [2531, 0]
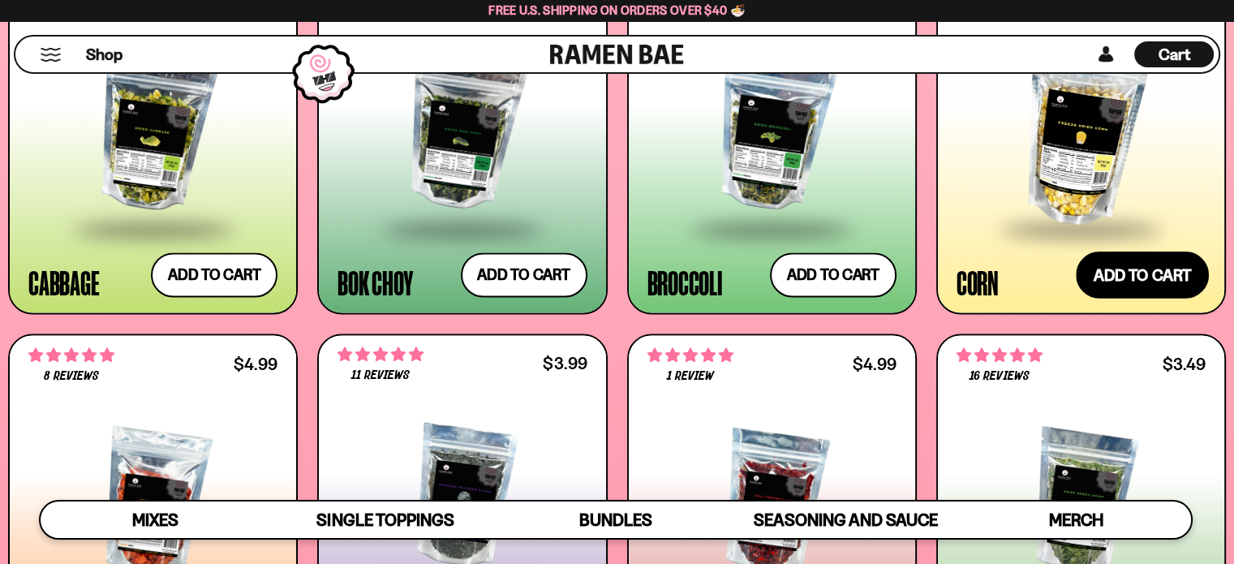
click at [1123, 298] on button "Add to cart Add ― Regular price $7.49 Regular price Sale price $7.49 Unit price…" at bounding box center [1141, 274] width 133 height 47
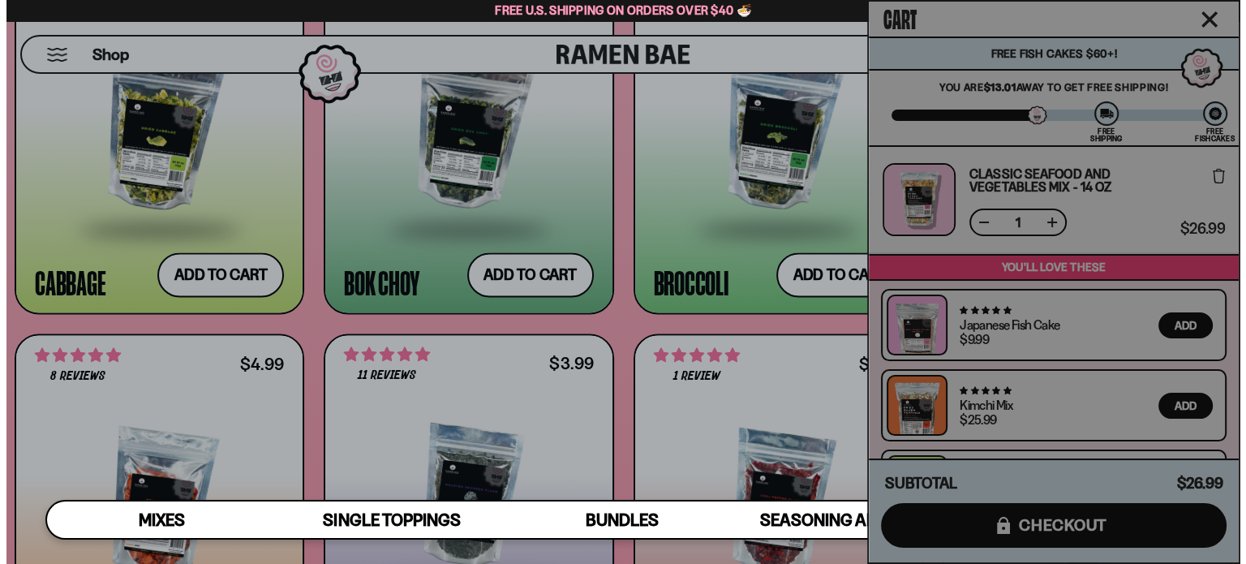
scroll to position [2547, 0]
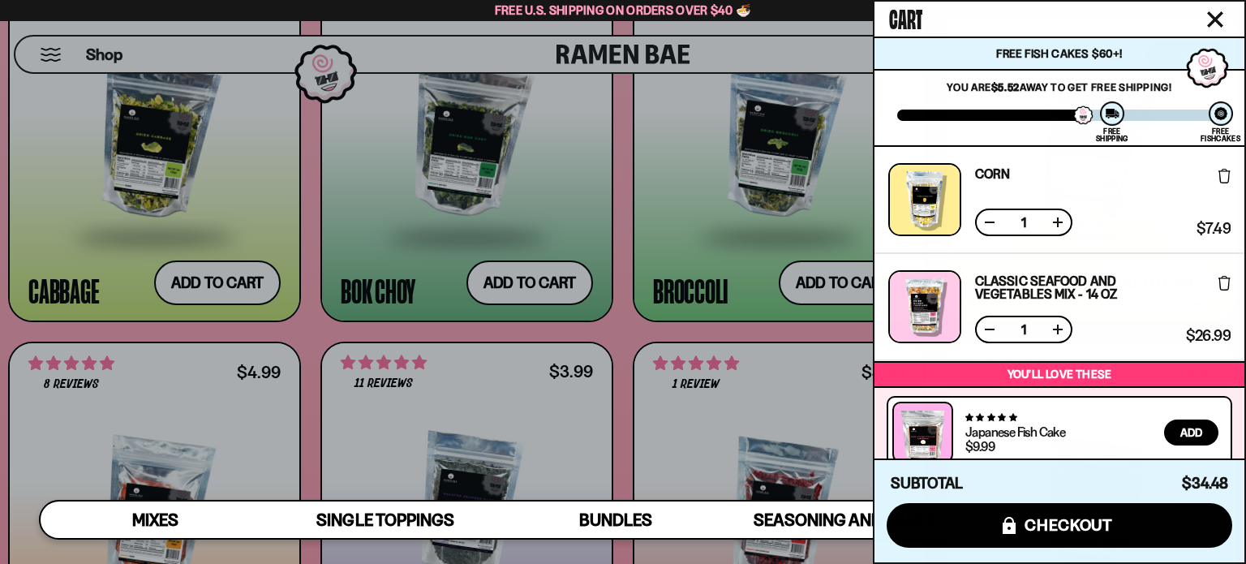
click at [0, 283] on div at bounding box center [623, 282] width 1246 height 564
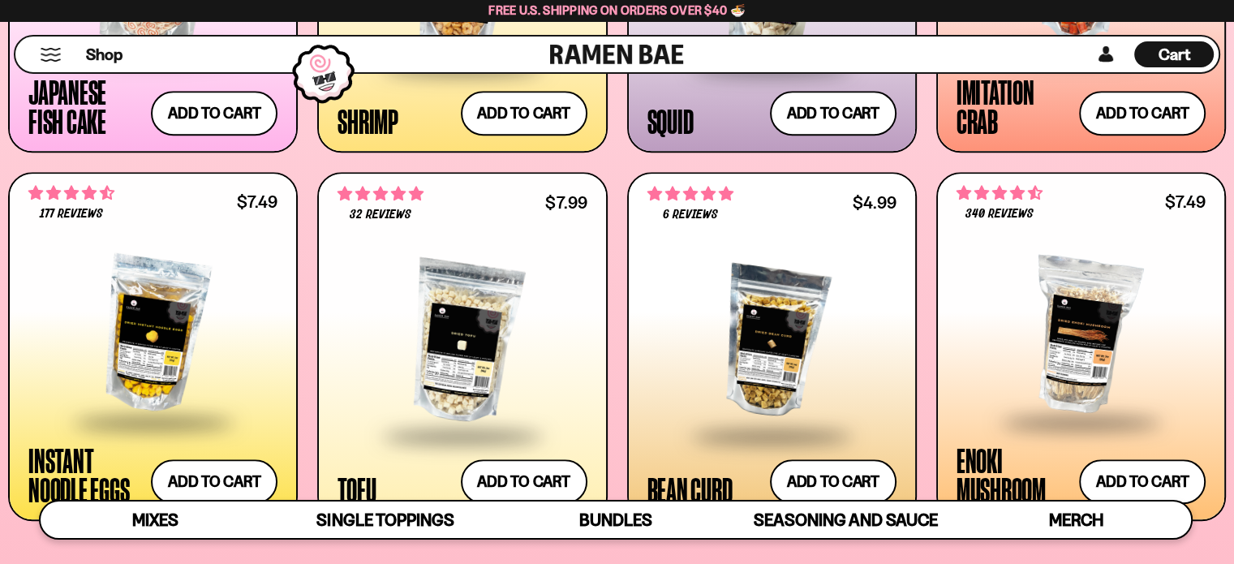
scroll to position [1395, 0]
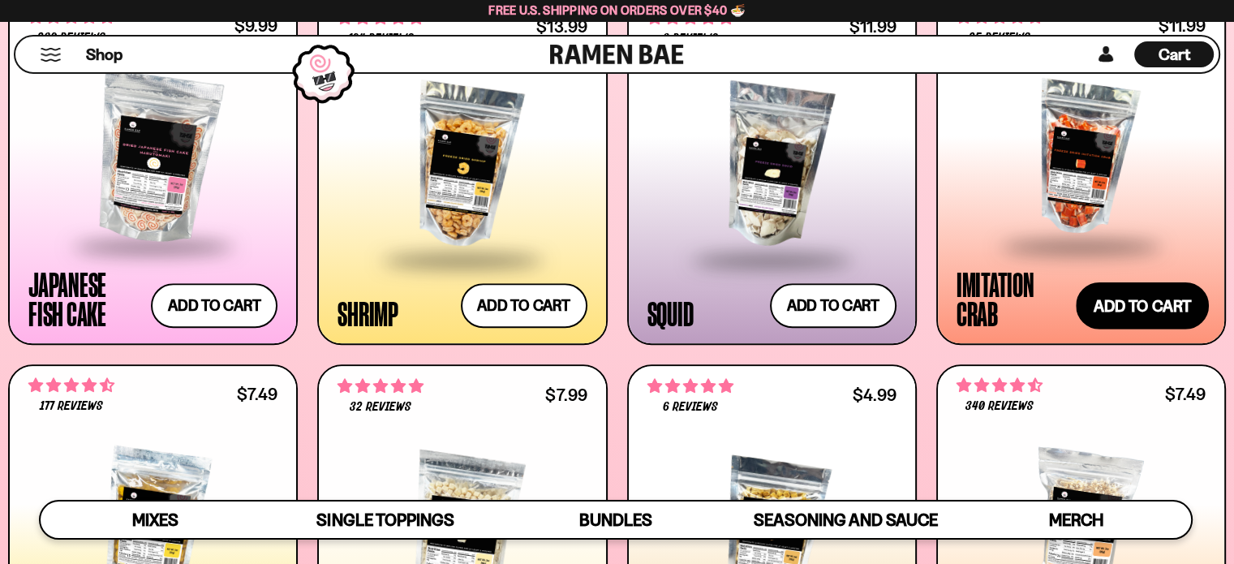
click at [1110, 329] on button "Add to cart Add ― Regular price $11.99 Regular price Sale price $11.99 Unit pri…" at bounding box center [1141, 305] width 133 height 47
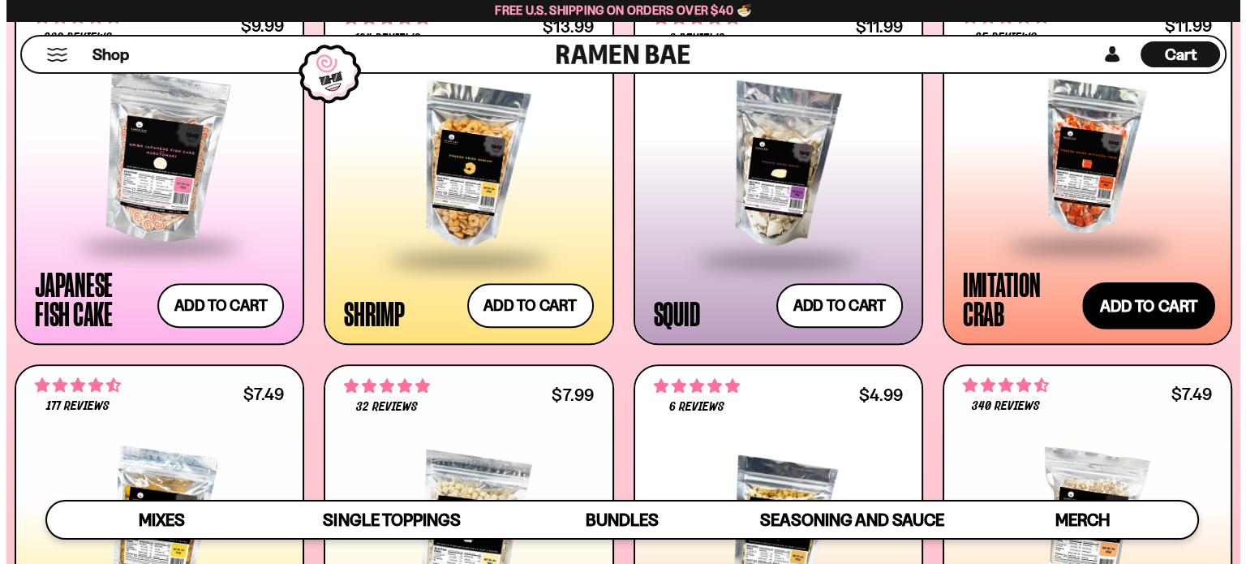
scroll to position [1405, 0]
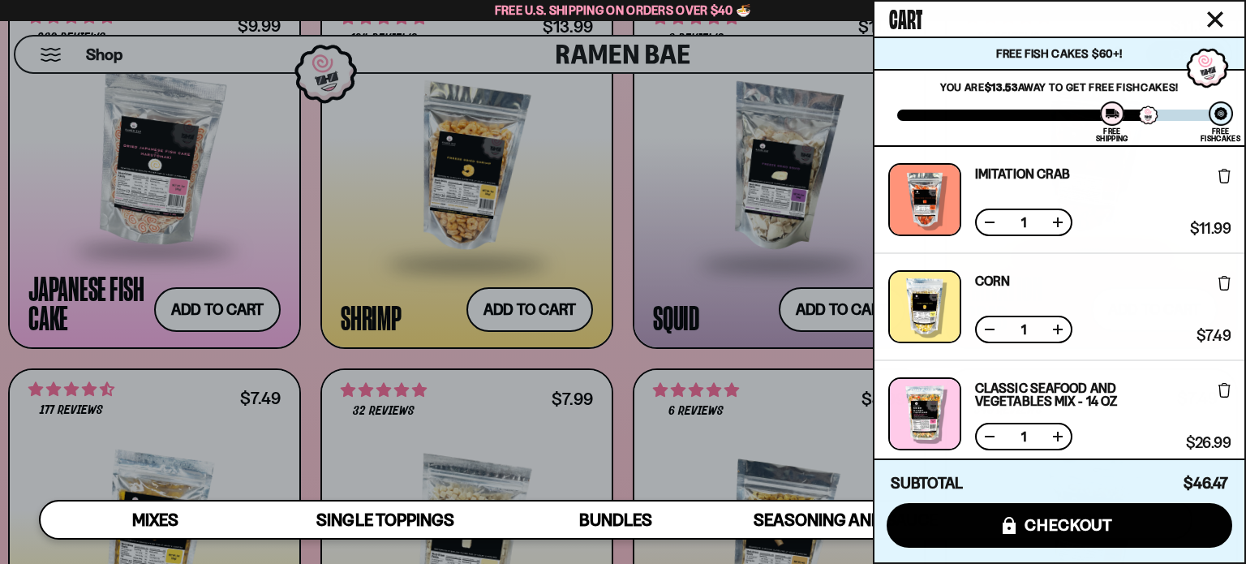
click at [0, 184] on div at bounding box center [623, 282] width 1246 height 564
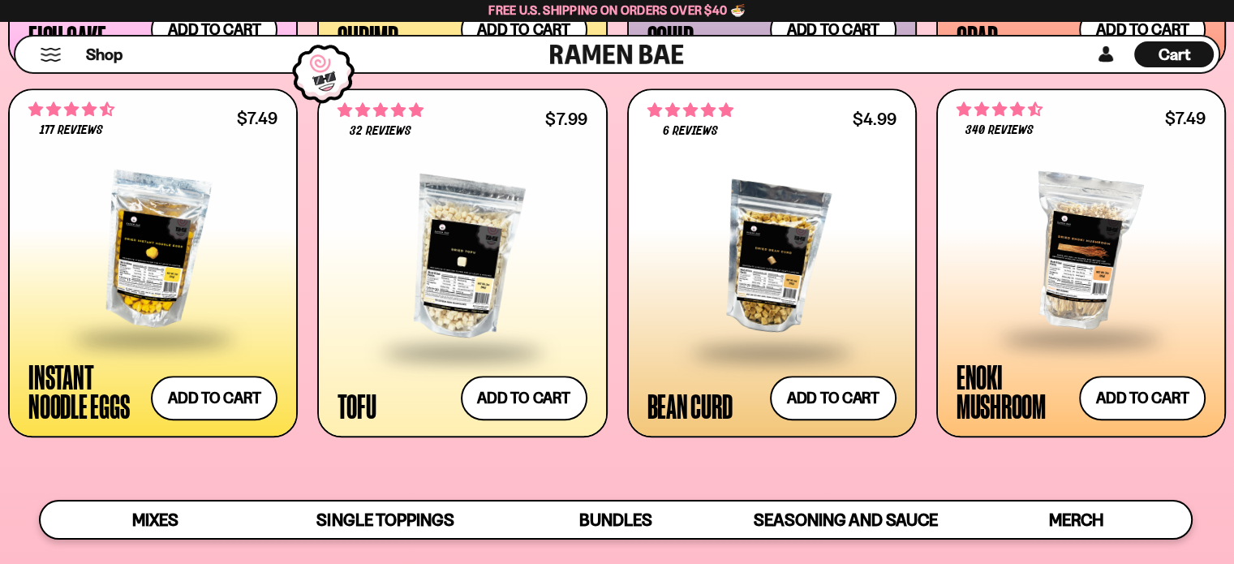
scroll to position [1719, 0]
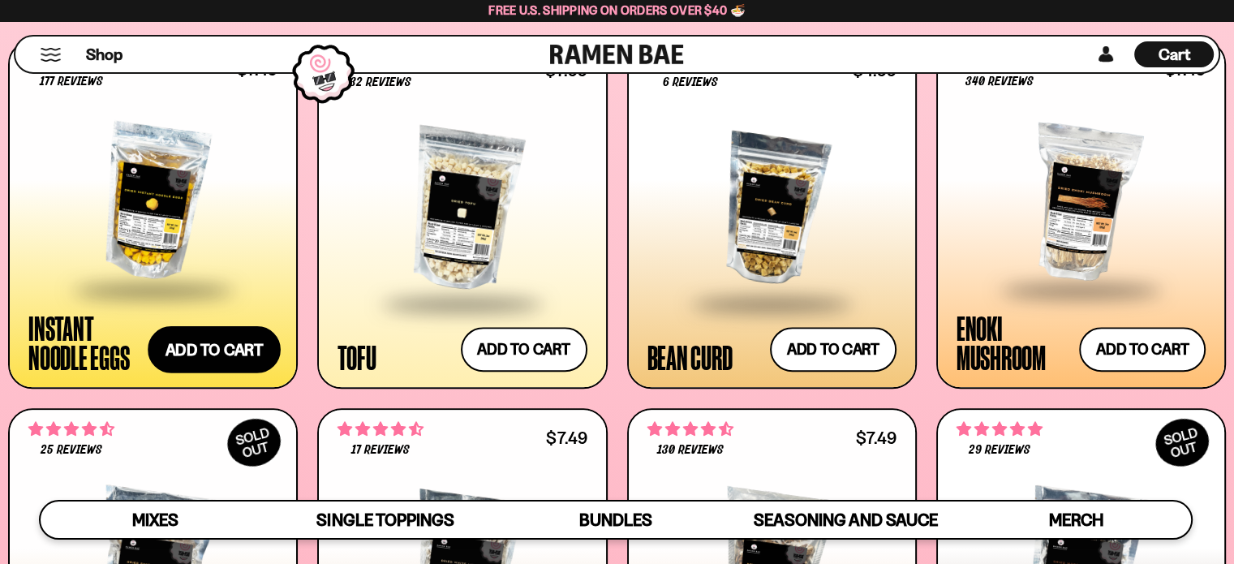
click at [204, 373] on button "Add to cart Add ― Regular price $7.49 Regular price Sale price $7.49 Unit price…" at bounding box center [214, 349] width 133 height 47
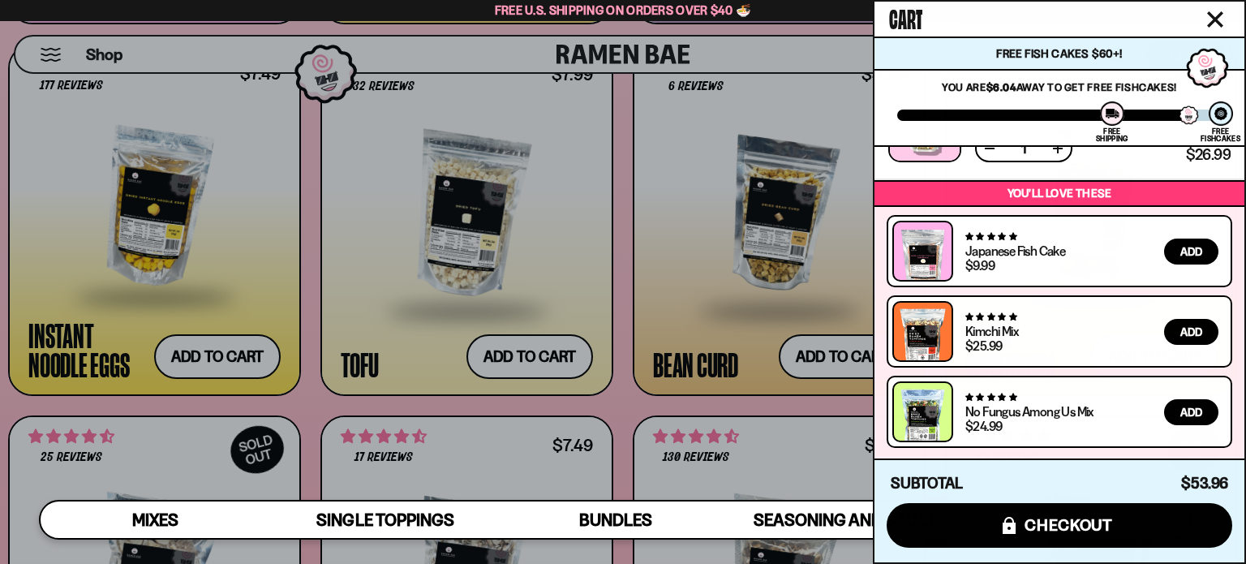
scroll to position [520, 0]
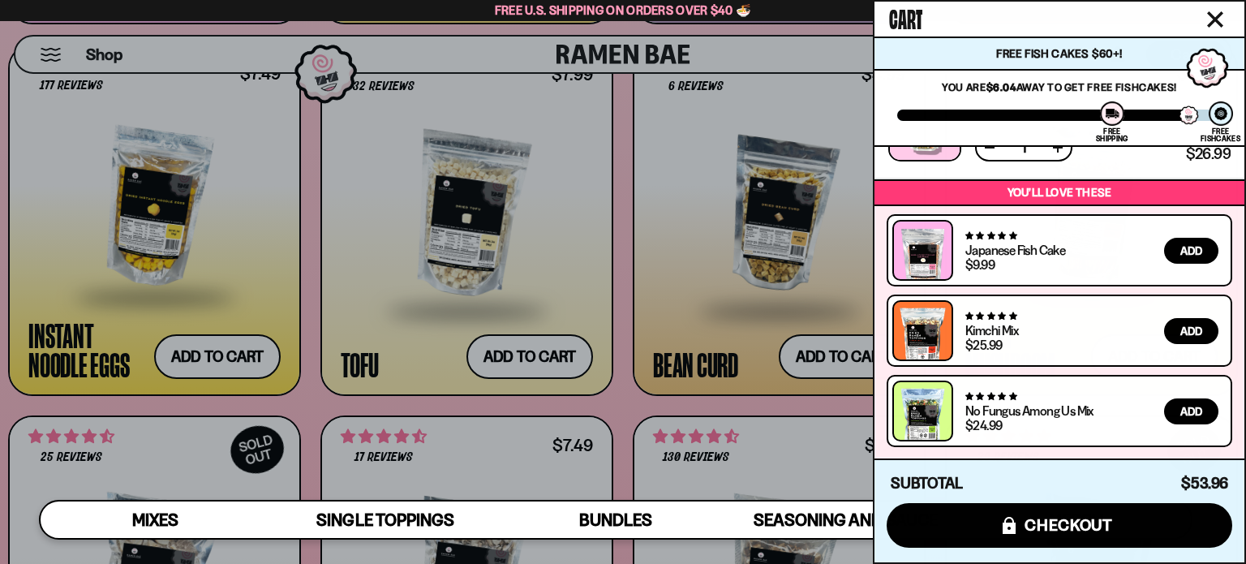
click at [0, 213] on div at bounding box center [623, 282] width 1246 height 564
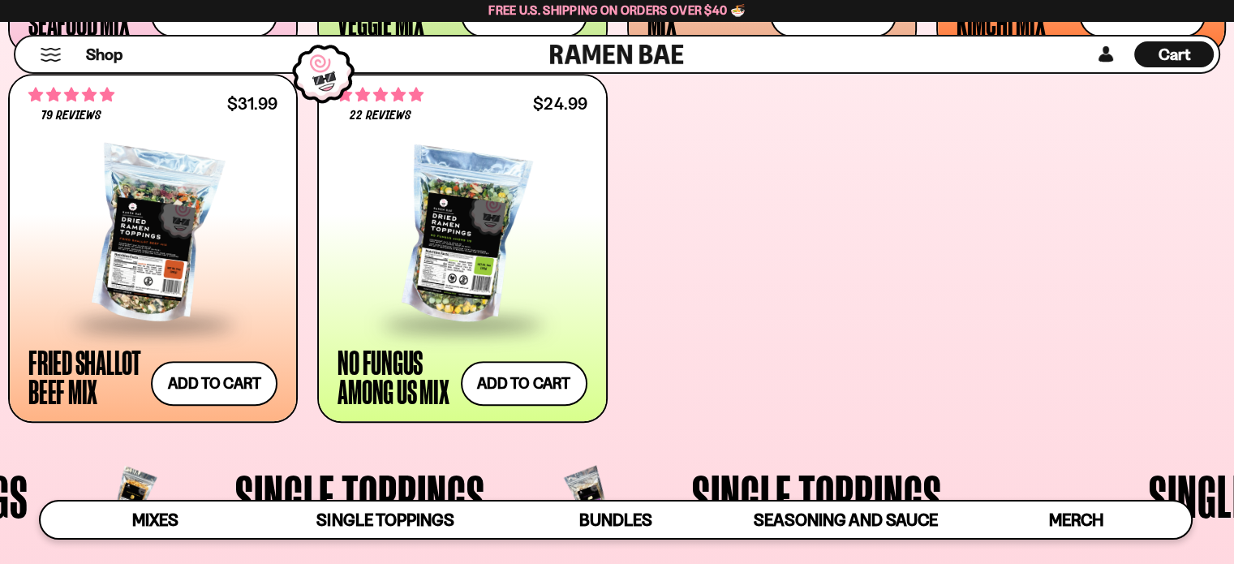
scroll to position [827, 0]
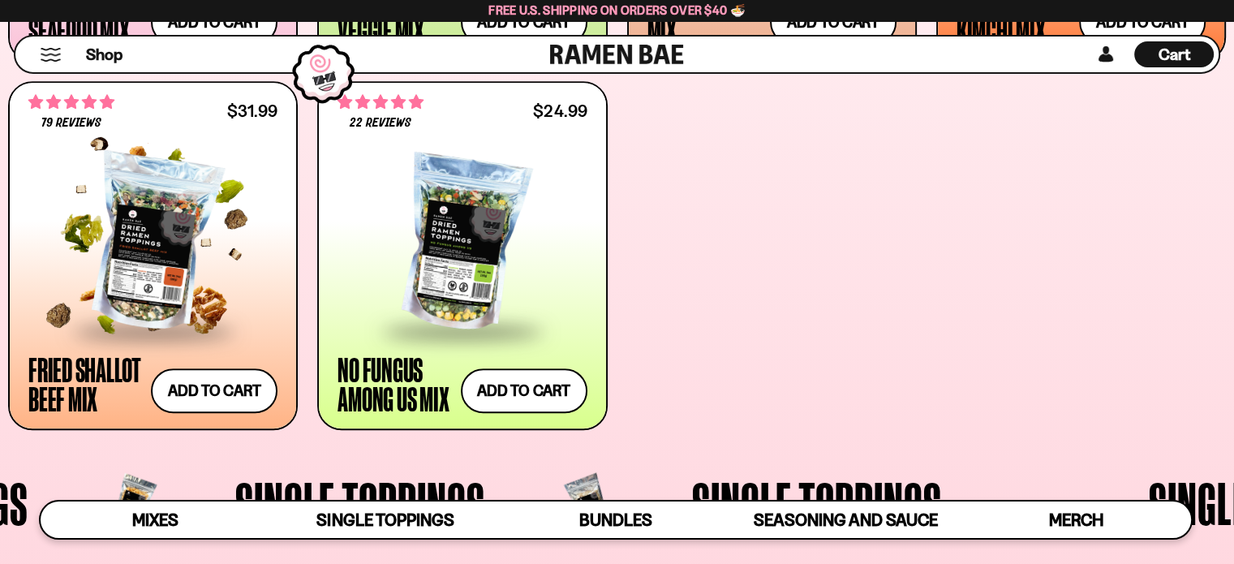
click at [123, 262] on div at bounding box center [152, 243] width 249 height 172
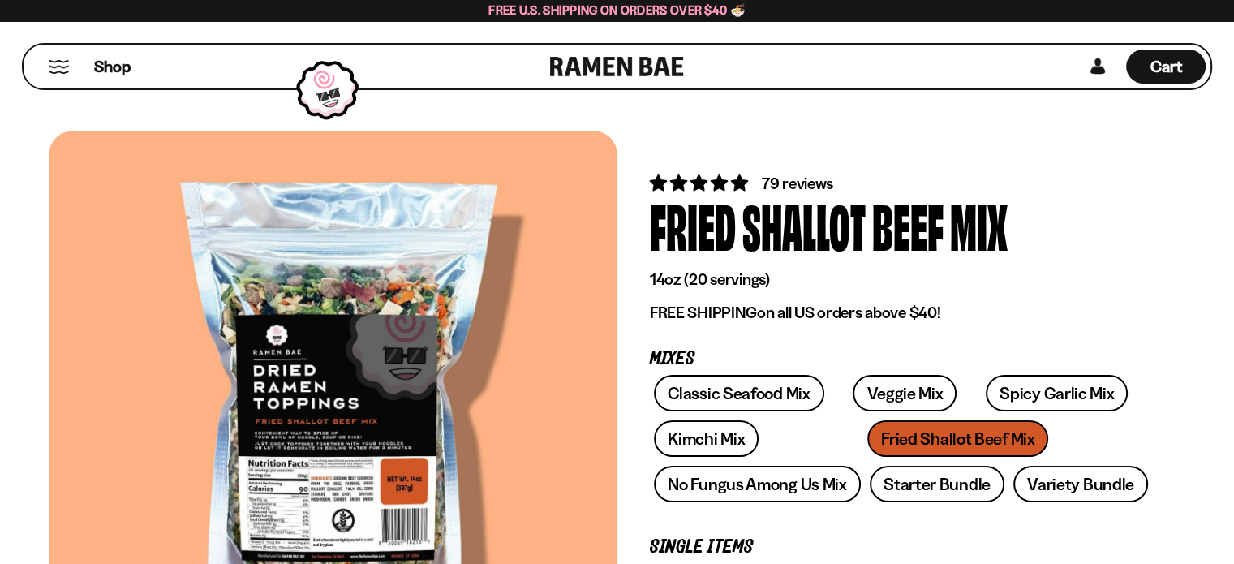
type input "**********"
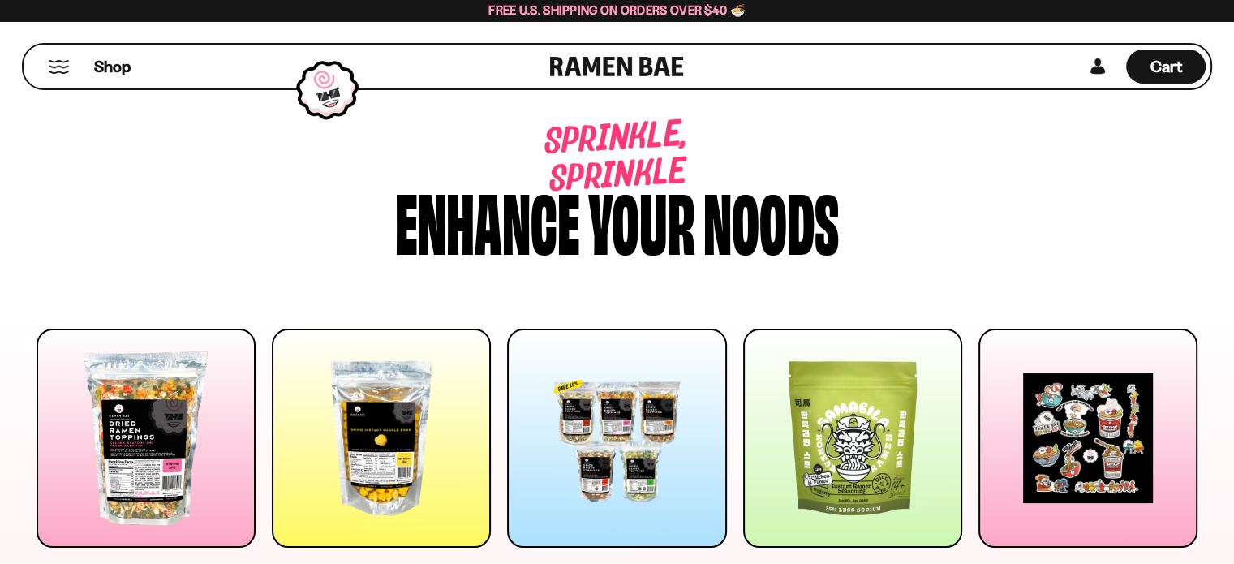
scroll to position [827, 0]
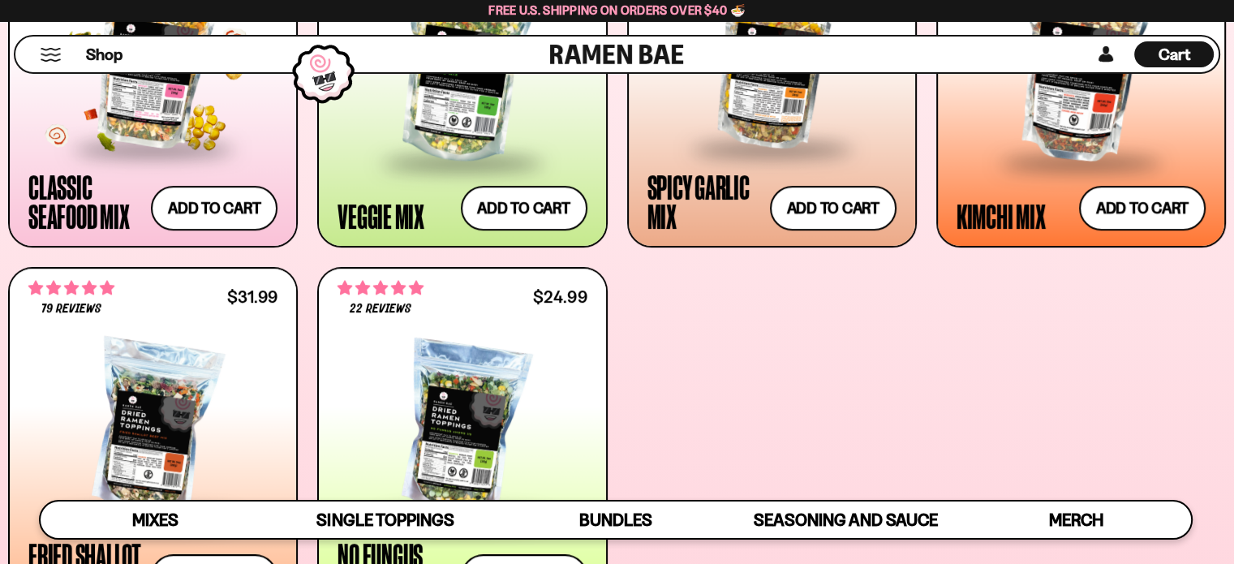
click at [116, 147] on div at bounding box center [152, 61] width 249 height 172
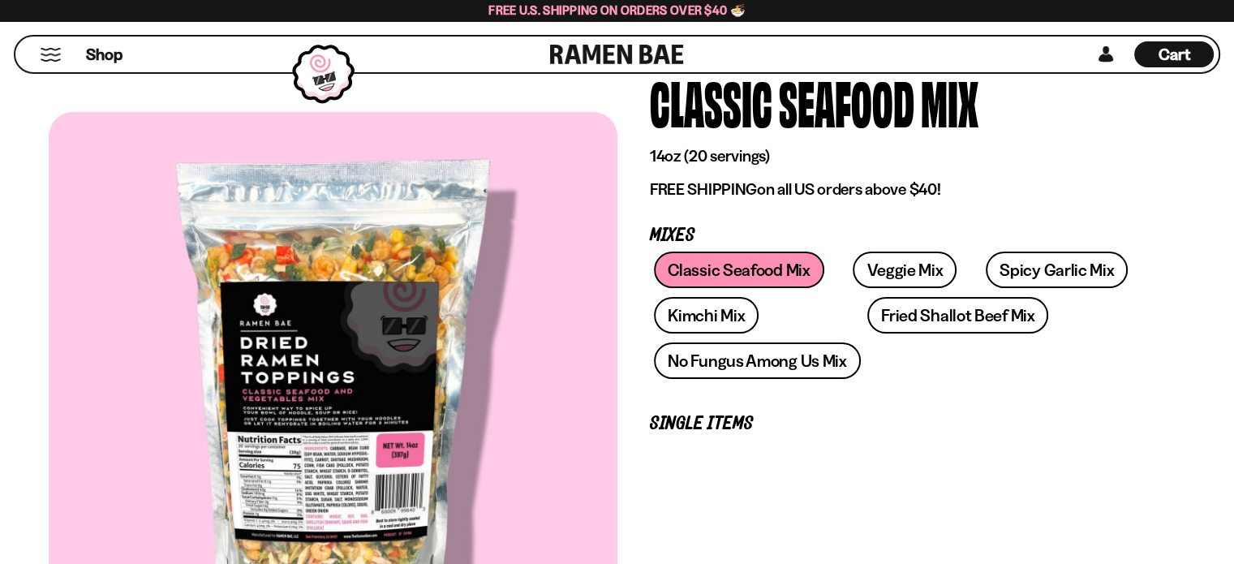
scroll to position [243, 0]
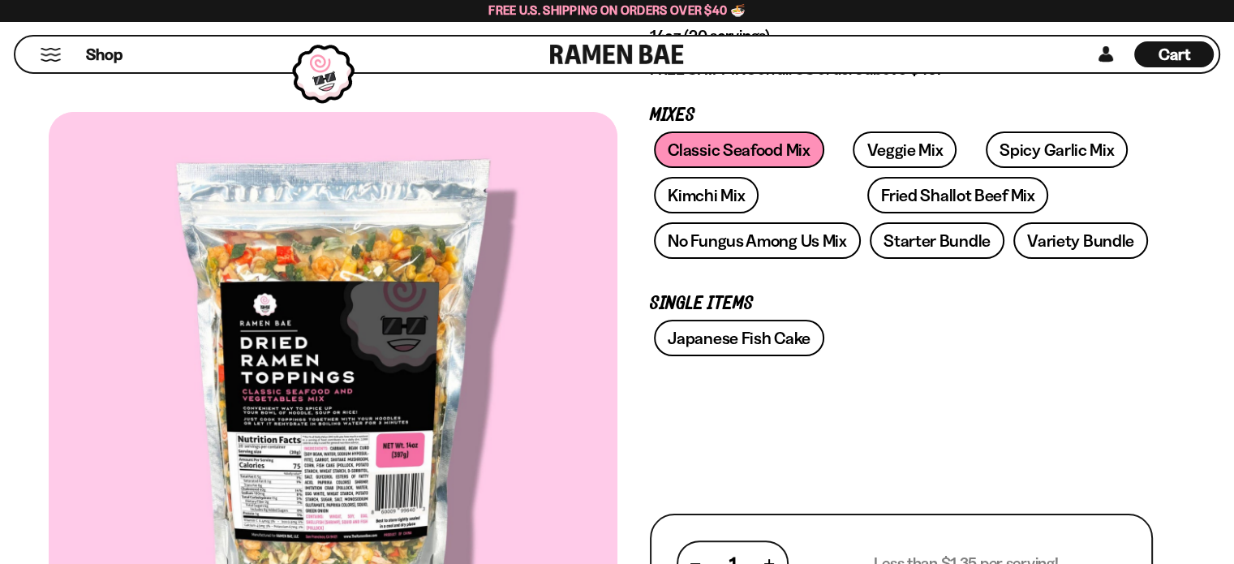
type input "**********"
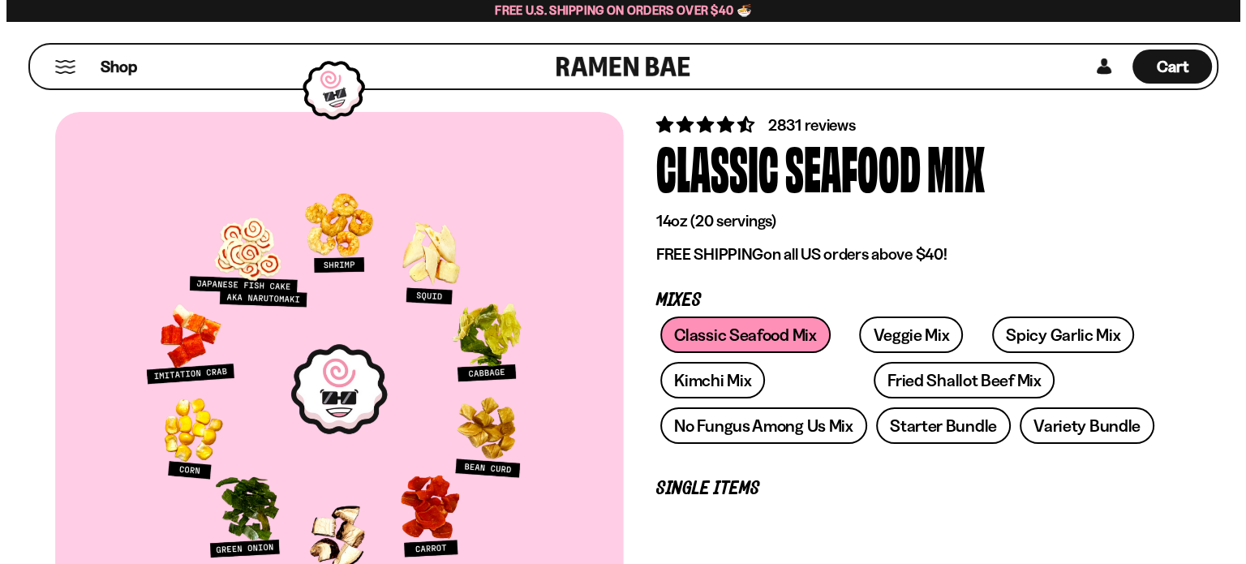
scroll to position [0, 0]
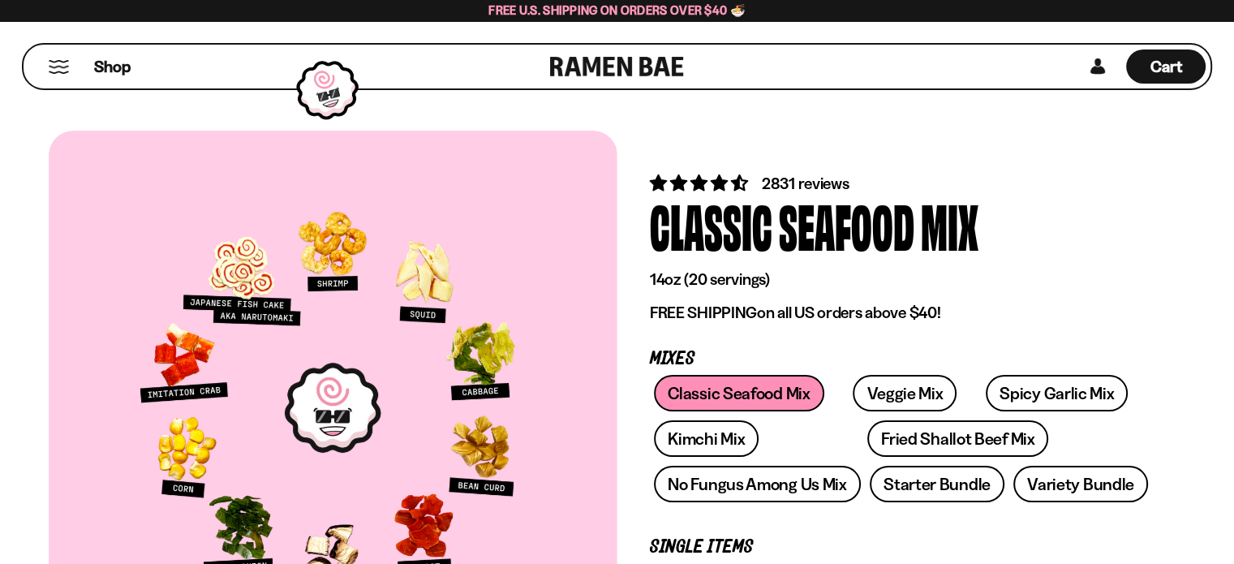
click at [64, 74] on button "Mobile Menu Trigger" at bounding box center [59, 67] width 22 height 14
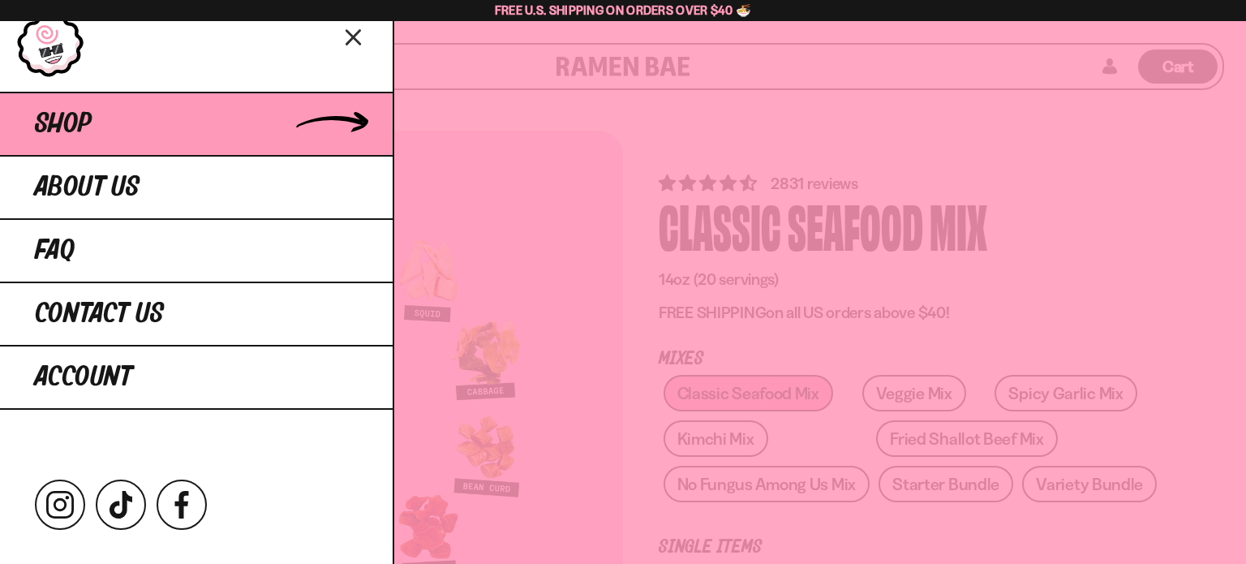
click at [195, 152] on link "Shop" at bounding box center [196, 123] width 393 height 63
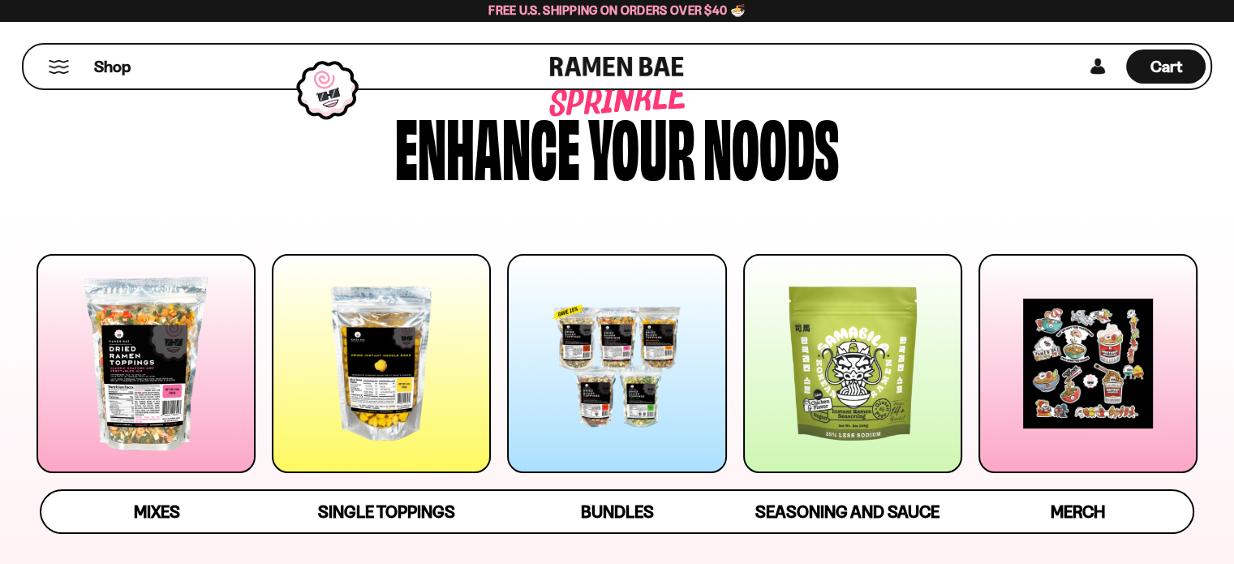
scroll to position [162, 0]
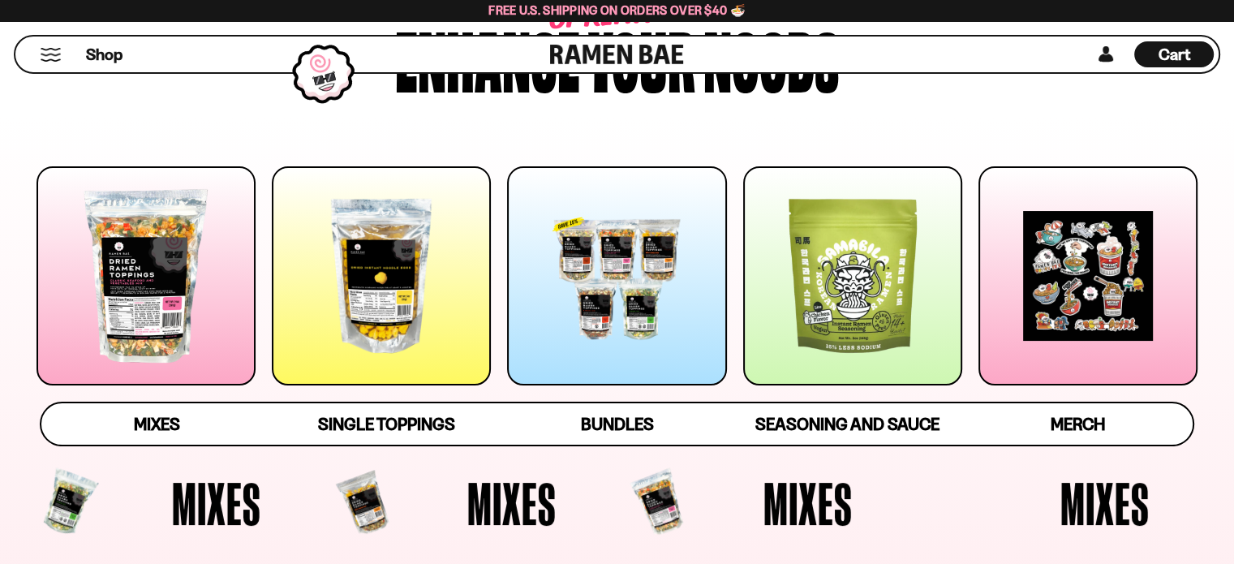
type input "**********"
click at [1119, 323] on div at bounding box center [1087, 275] width 219 height 219
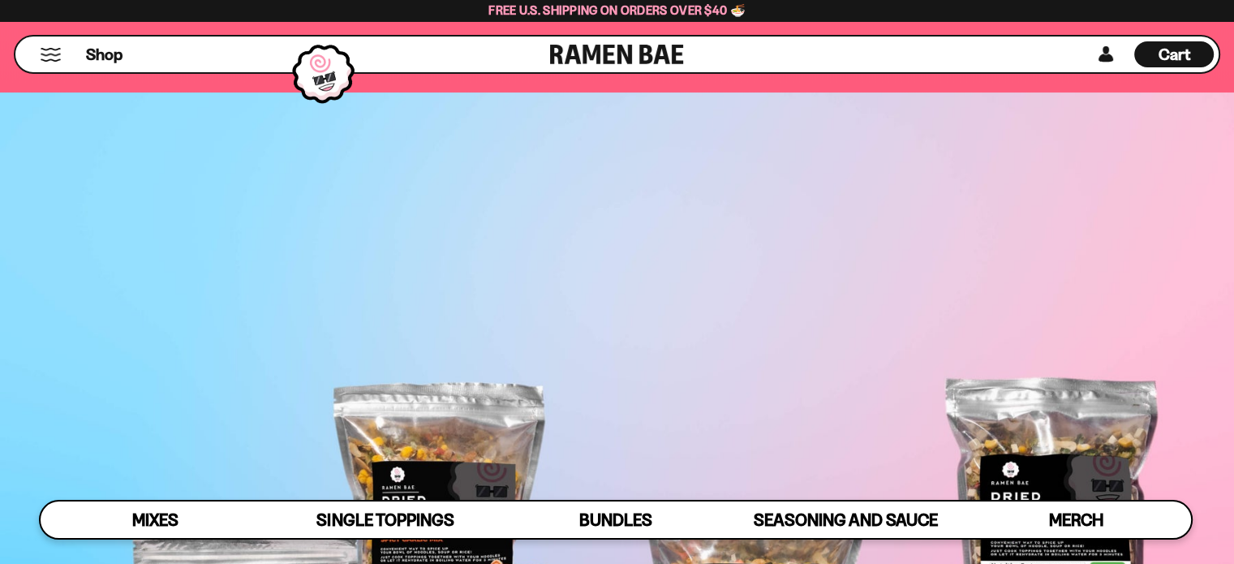
scroll to position [4915, 0]
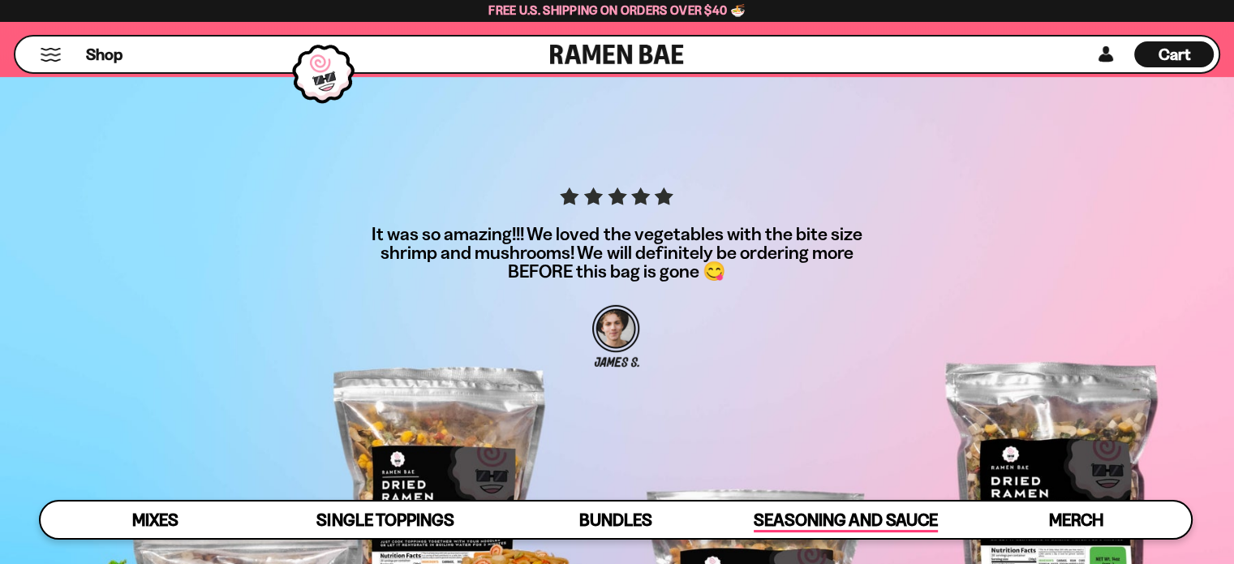
click at [814, 525] on span "Seasoning and Sauce" at bounding box center [845, 520] width 184 height 23
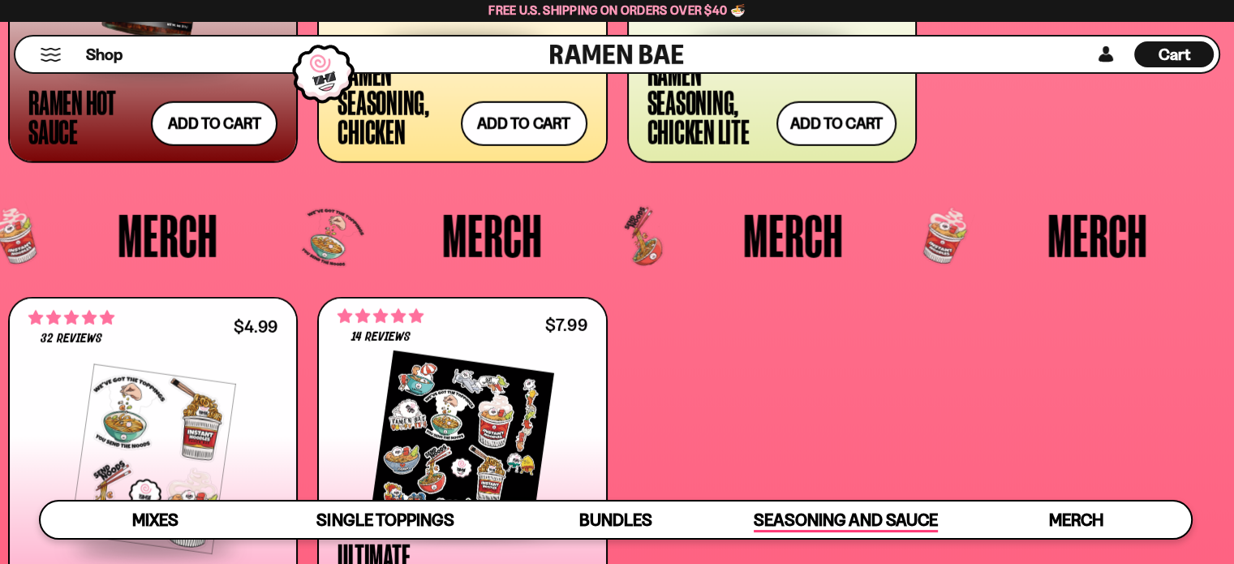
scroll to position [4159, 0]
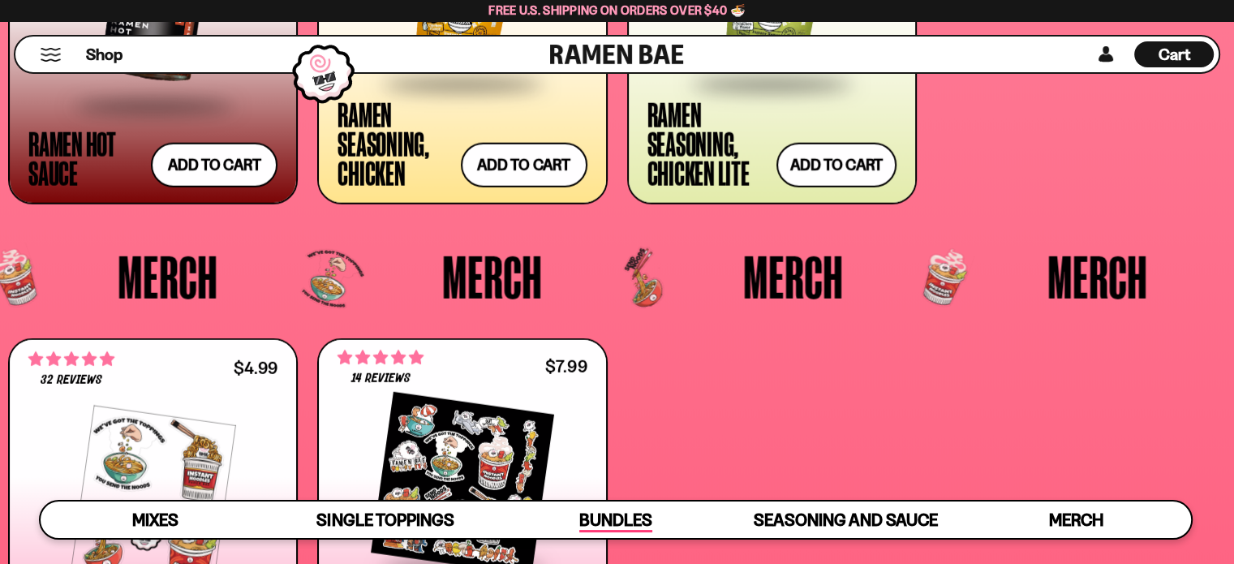
click at [607, 521] on span "Bundles" at bounding box center [615, 520] width 73 height 23
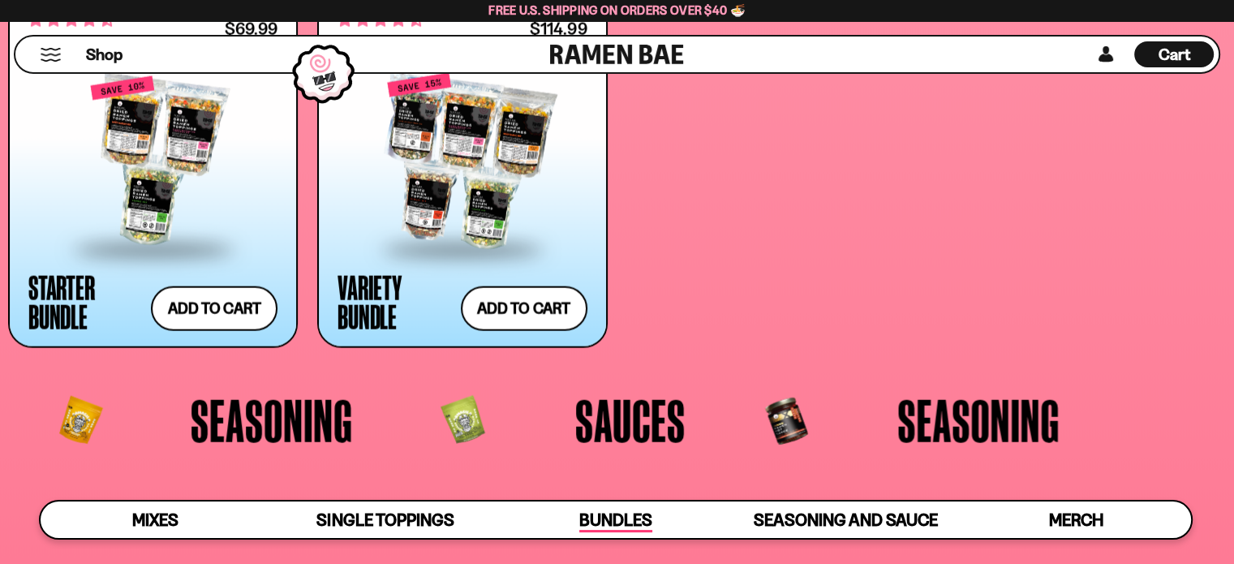
scroll to position [3486, 0]
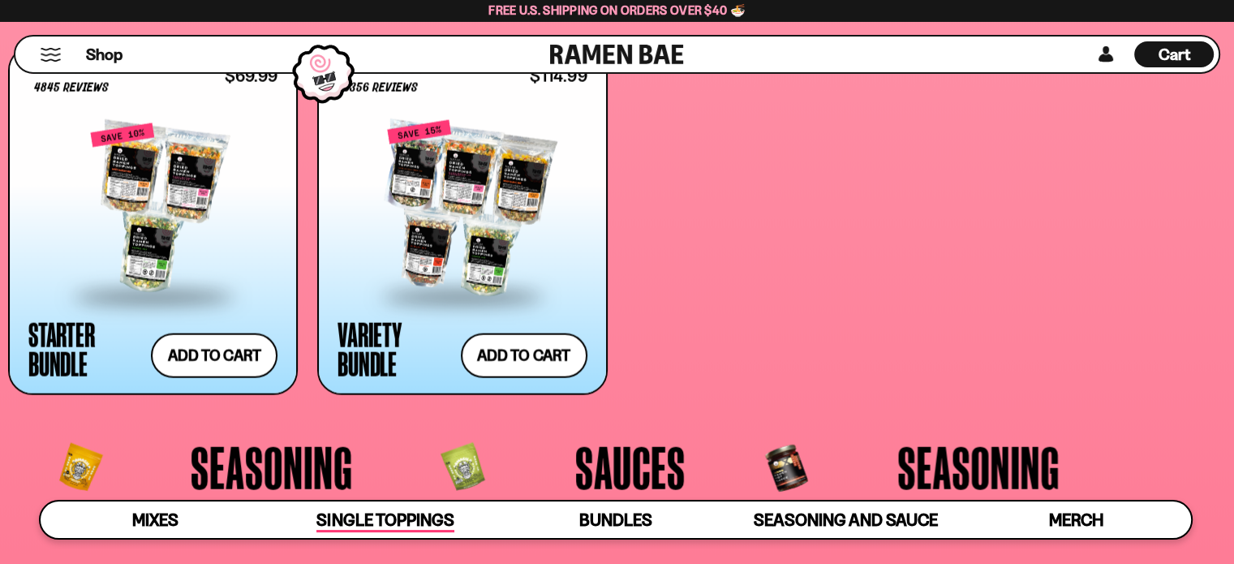
click at [346, 522] on span "Single Toppings" at bounding box center [384, 520] width 137 height 23
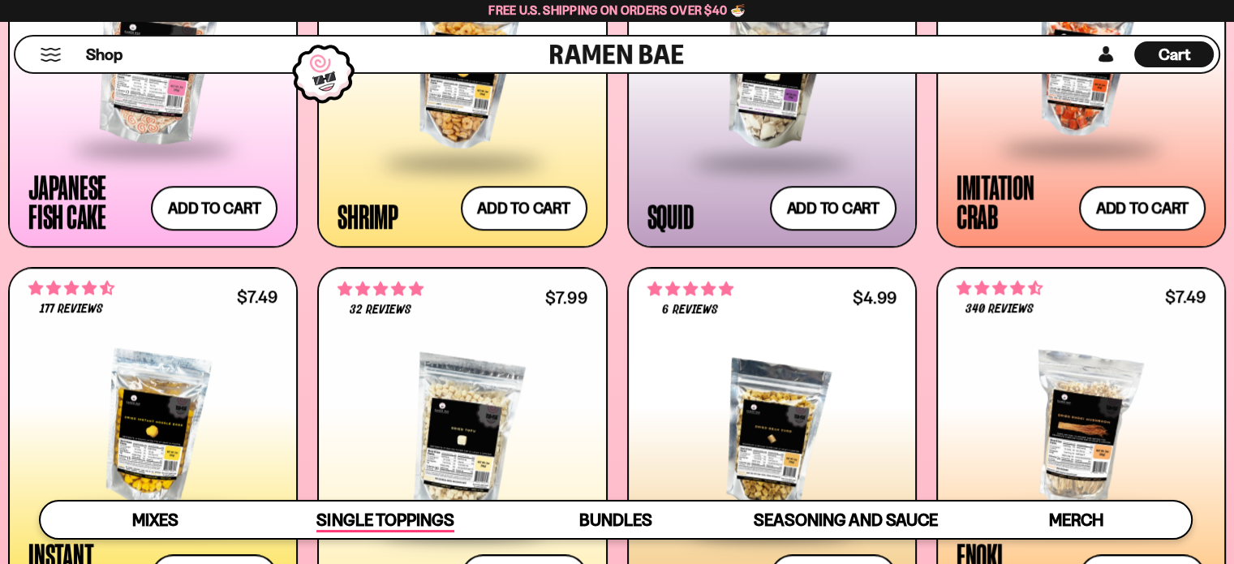
scroll to position [1662, 0]
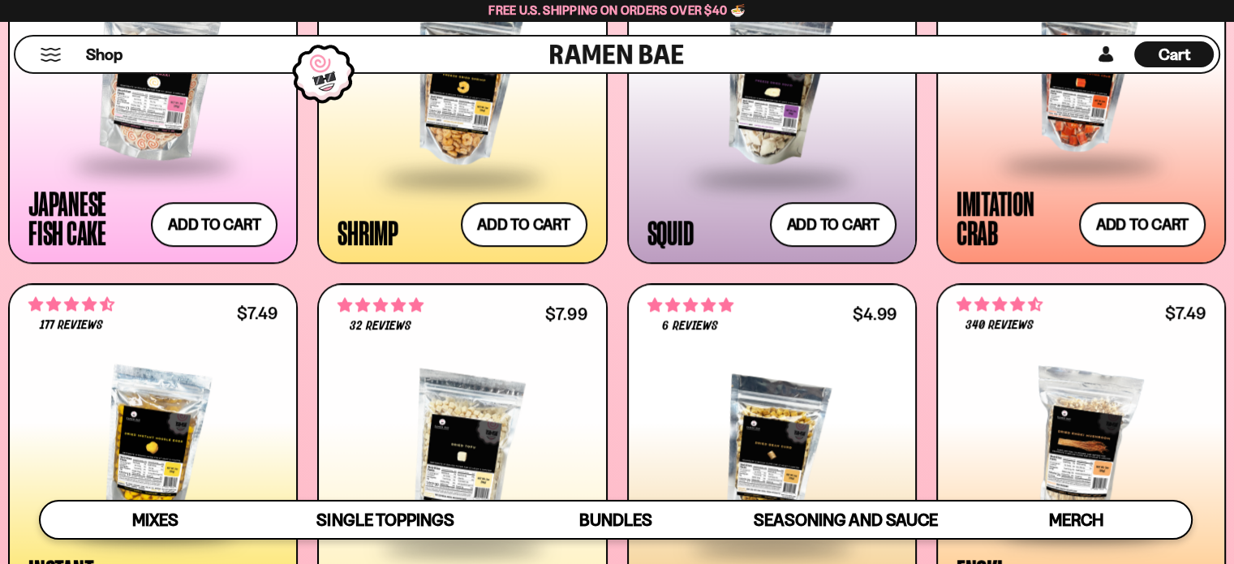
click at [1158, 63] on span "Cart" at bounding box center [1174, 54] width 32 height 19
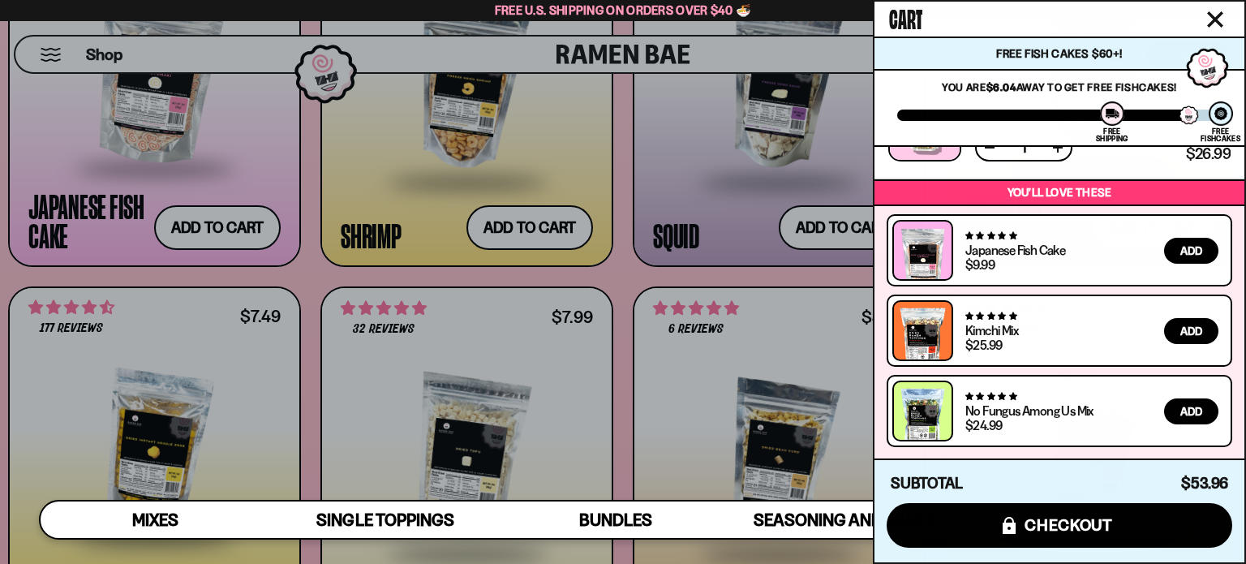
scroll to position [520, 0]
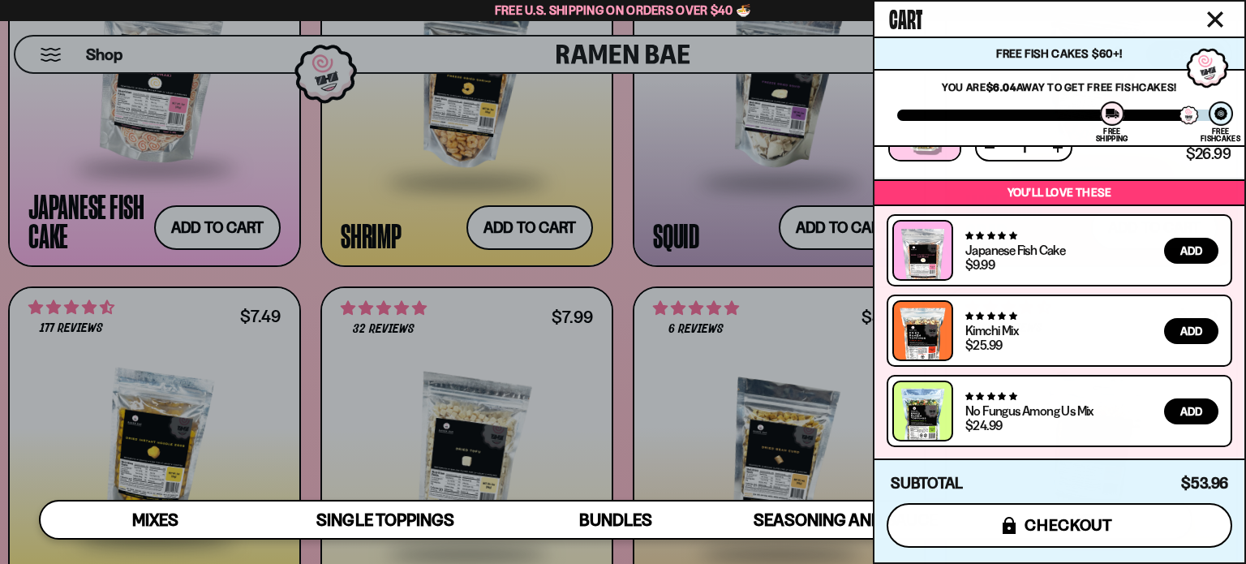
click at [1039, 516] on span "checkout" at bounding box center [1068, 525] width 88 height 18
